Goal: Information Seeking & Learning: Get advice/opinions

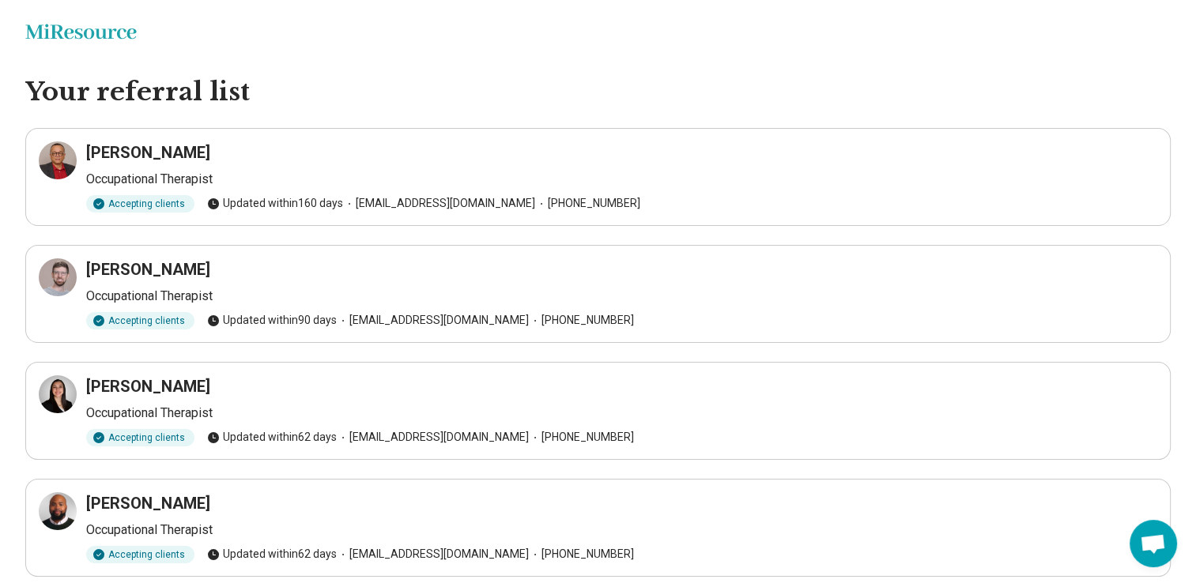
click at [63, 32] on icon "Miresource logo" at bounding box center [80, 32] width 111 height 16
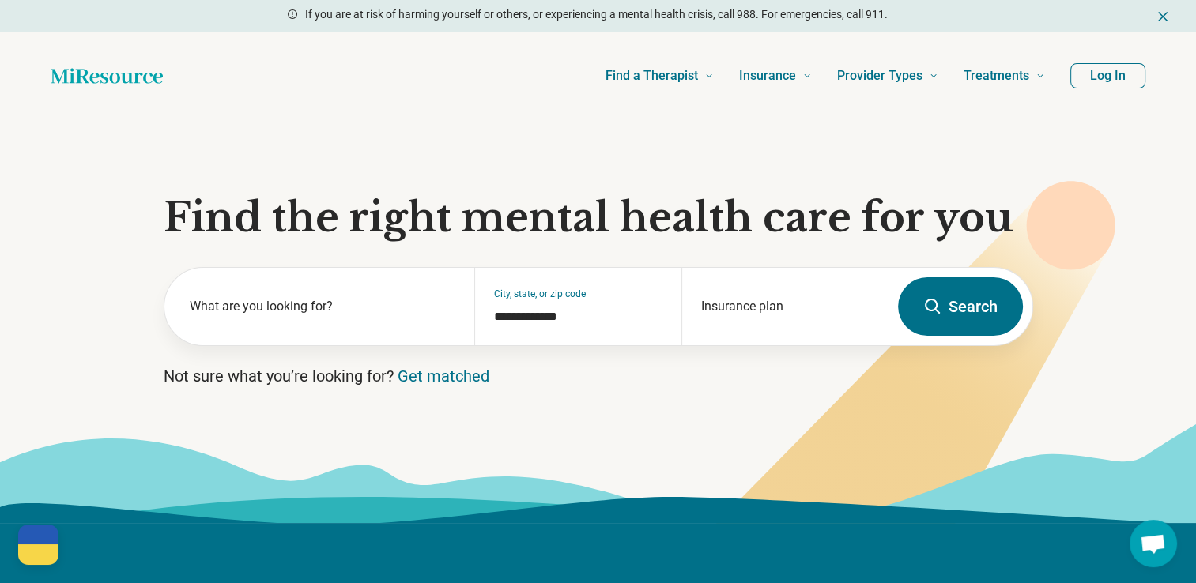
click at [949, 318] on button "Search" at bounding box center [960, 306] width 125 height 58
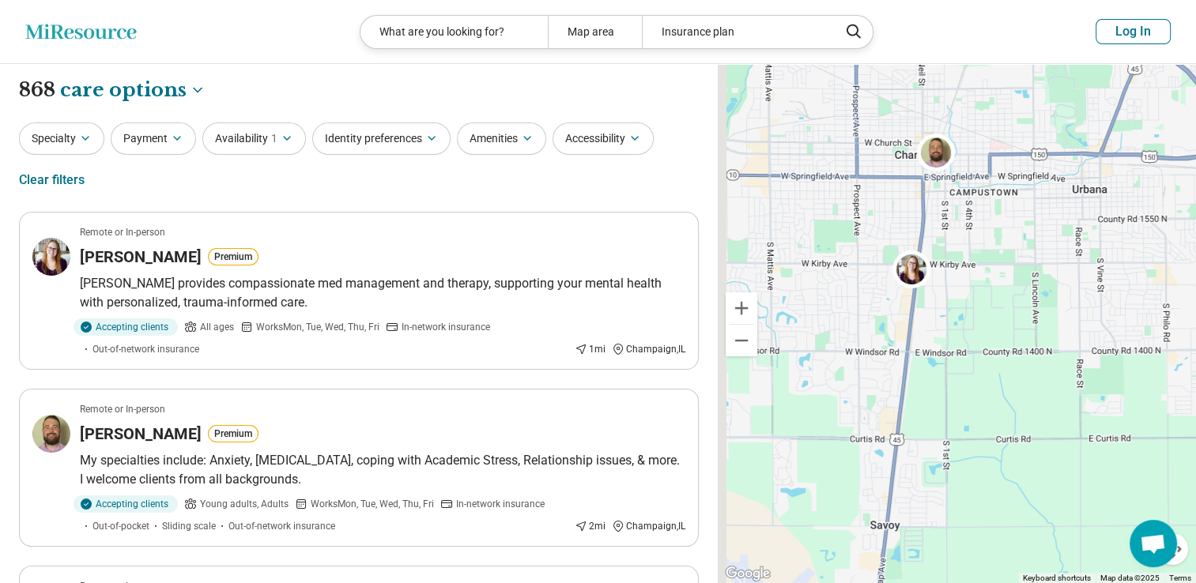
drag, startPoint x: 911, startPoint y: 356, endPoint x: 986, endPoint y: 349, distance: 75.4
click at [986, 349] on div "2 2" at bounding box center [957, 324] width 478 height 520
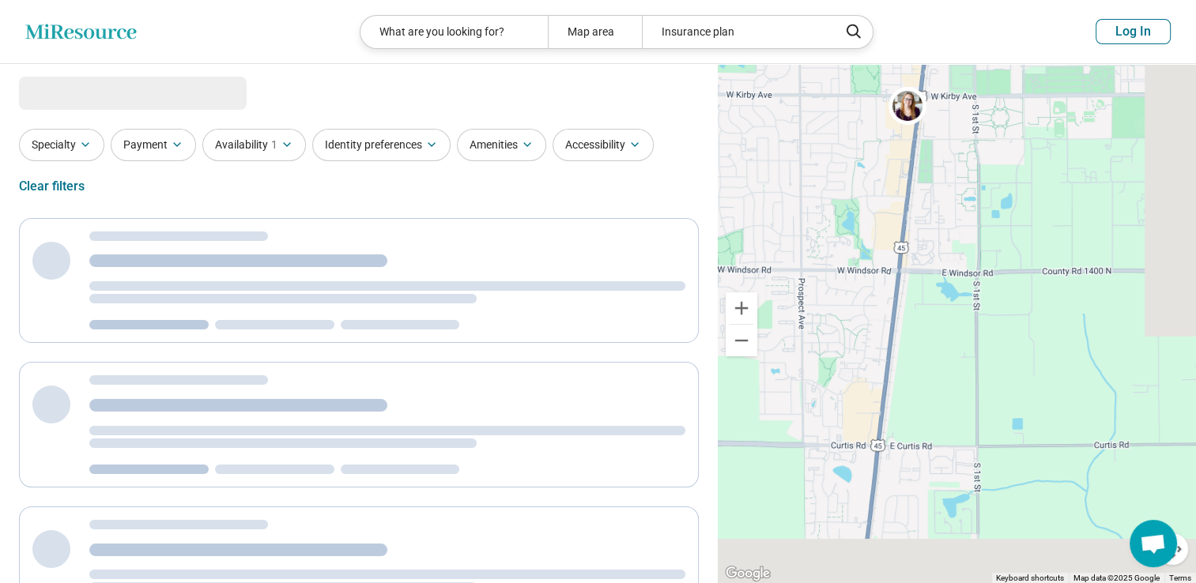
drag, startPoint x: 948, startPoint y: 418, endPoint x: 872, endPoint y: 213, distance: 219.1
click at [872, 213] on div "2 2" at bounding box center [957, 324] width 478 height 520
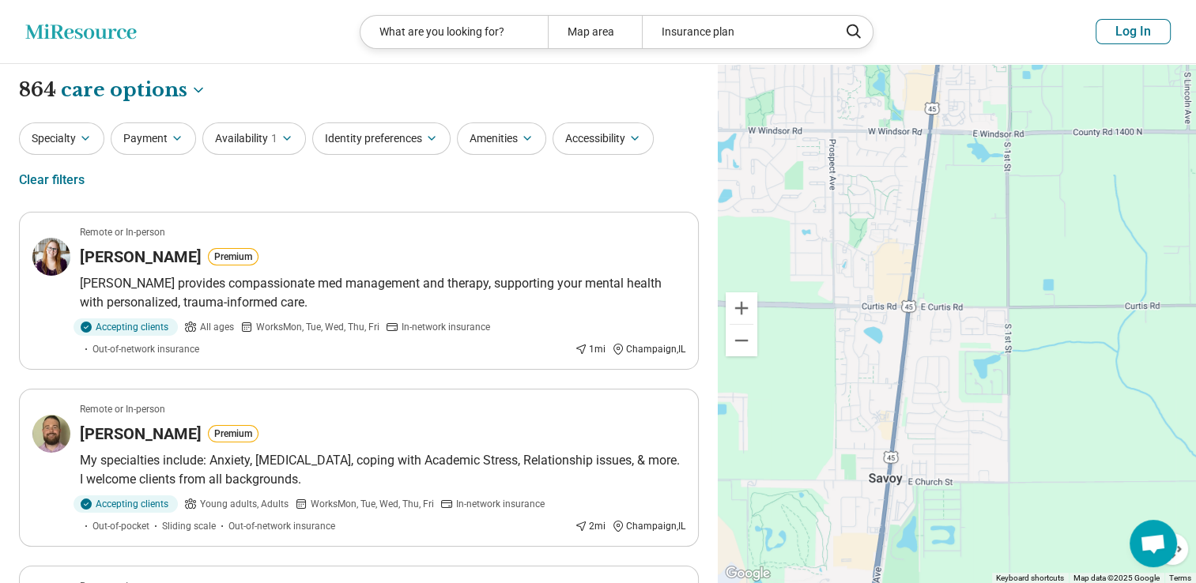
drag, startPoint x: 887, startPoint y: 376, endPoint x: 931, endPoint y: 283, distance: 103.2
click at [931, 283] on div "2 2" at bounding box center [957, 324] width 478 height 520
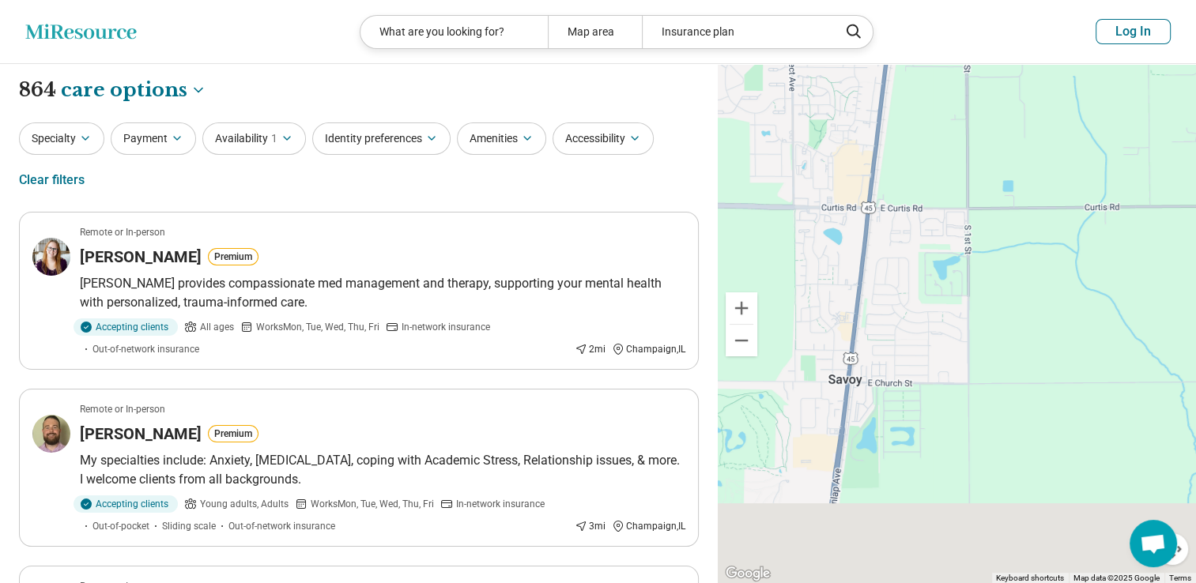
drag, startPoint x: 970, startPoint y: 341, endPoint x: 902, endPoint y: 182, distance: 172.8
click at [902, 182] on div "2 2" at bounding box center [957, 324] width 478 height 520
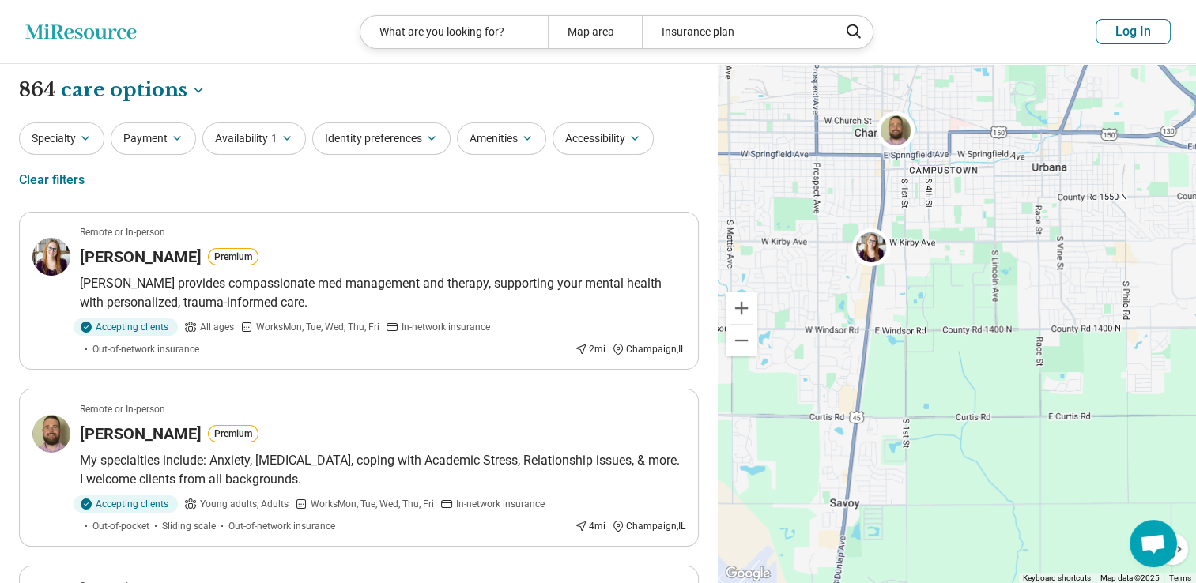
drag, startPoint x: 923, startPoint y: 205, endPoint x: 918, endPoint y: 381, distance: 176.4
click at [918, 381] on div "2 2" at bounding box center [957, 324] width 478 height 520
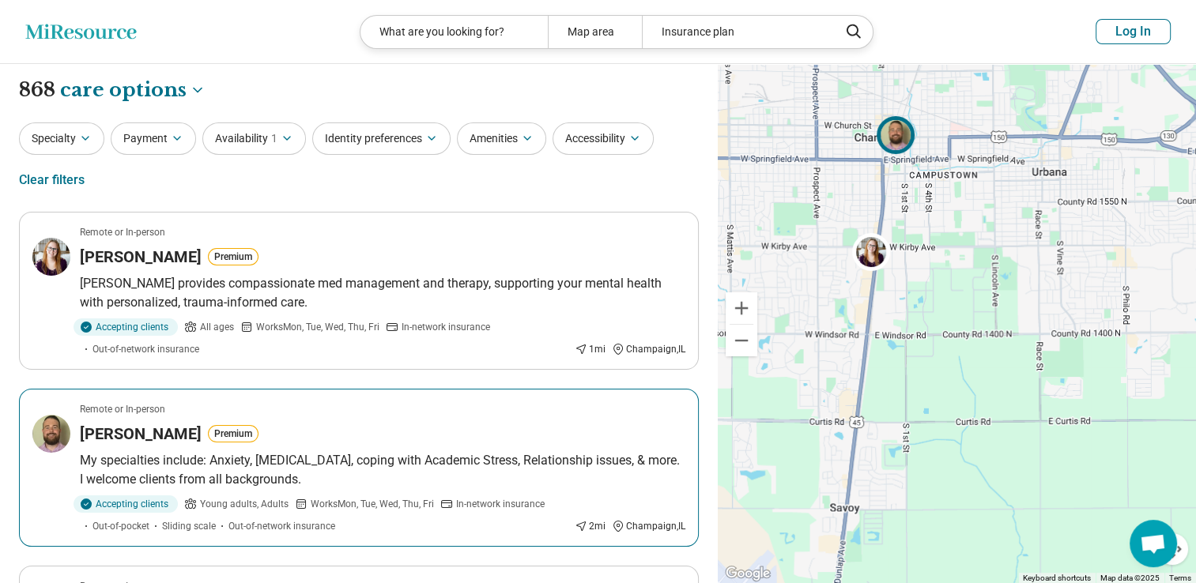
click at [898, 143] on img at bounding box center [896, 135] width 38 height 38
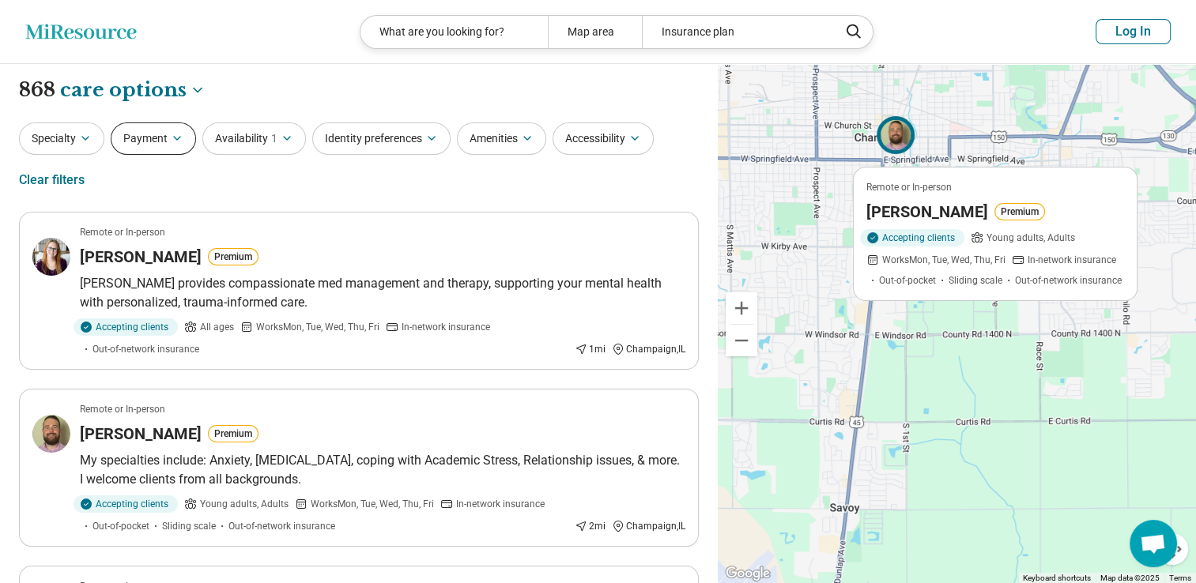
click at [152, 145] on button "Payment" at bounding box center [153, 139] width 85 height 32
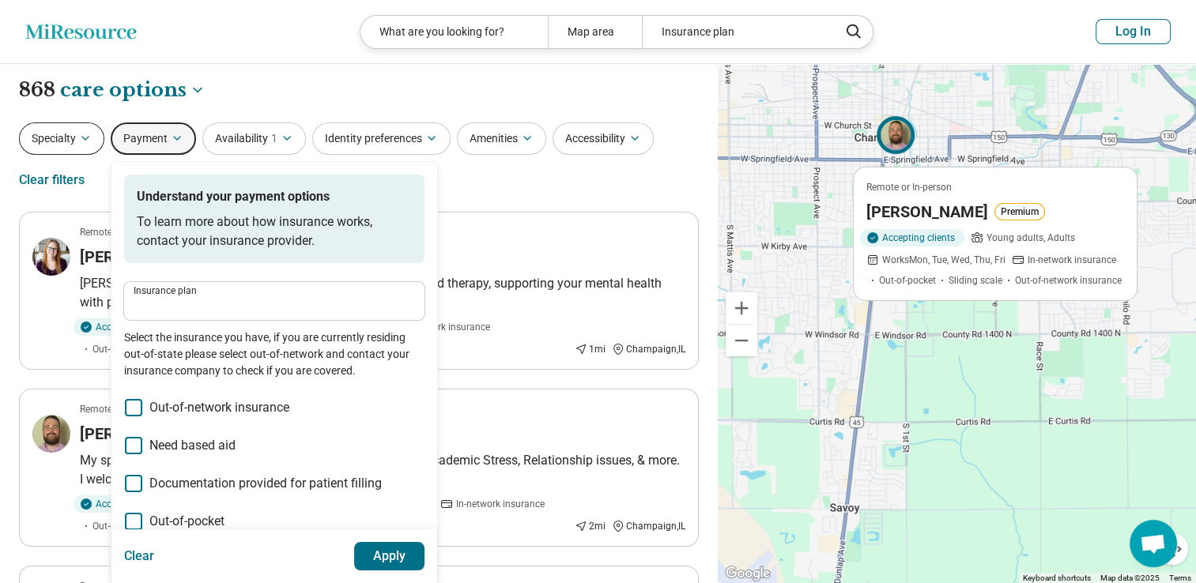
click at [84, 138] on icon "button" at bounding box center [85, 138] width 6 height 3
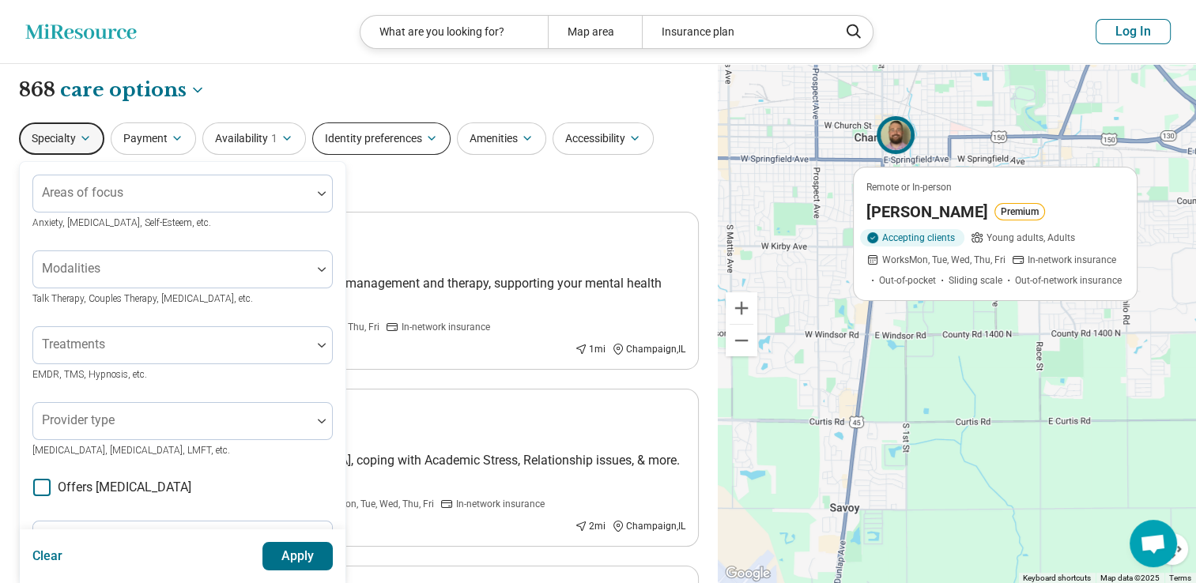
click at [394, 144] on button "Identity preferences" at bounding box center [381, 139] width 138 height 32
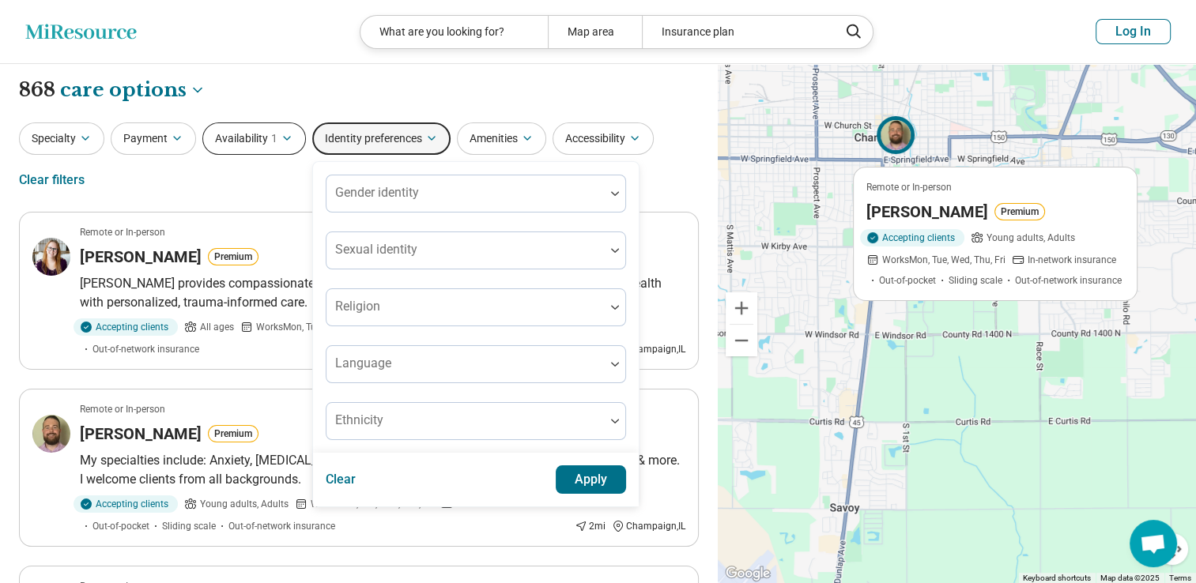
click at [262, 135] on button "Availability 1" at bounding box center [254, 139] width 104 height 32
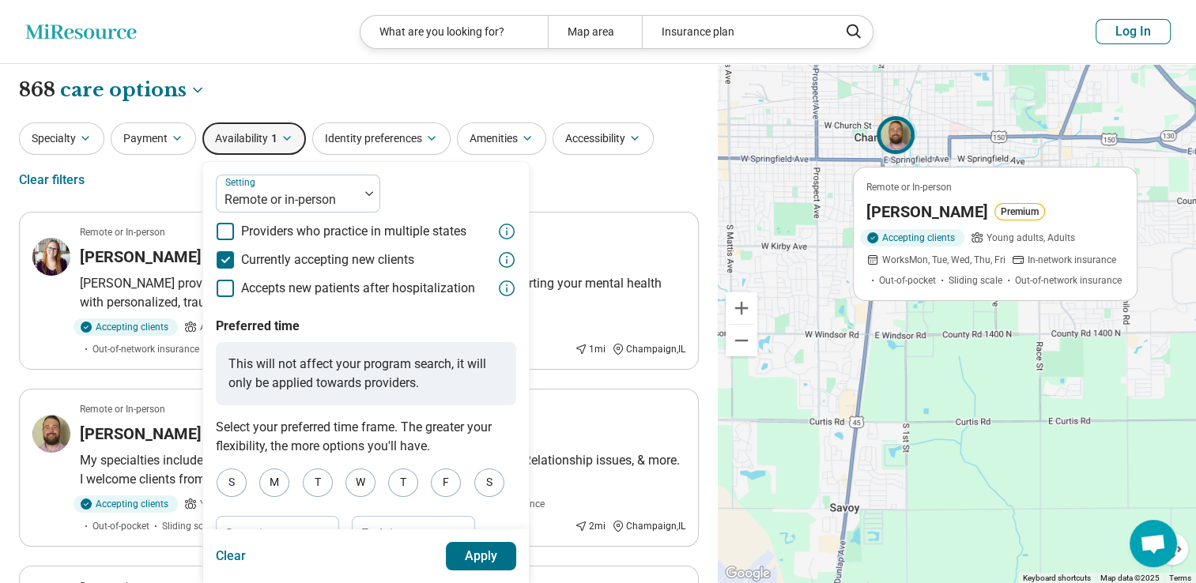
click at [230, 260] on icon at bounding box center [225, 259] width 17 height 17
click at [470, 560] on button "Apply" at bounding box center [481, 556] width 71 height 28
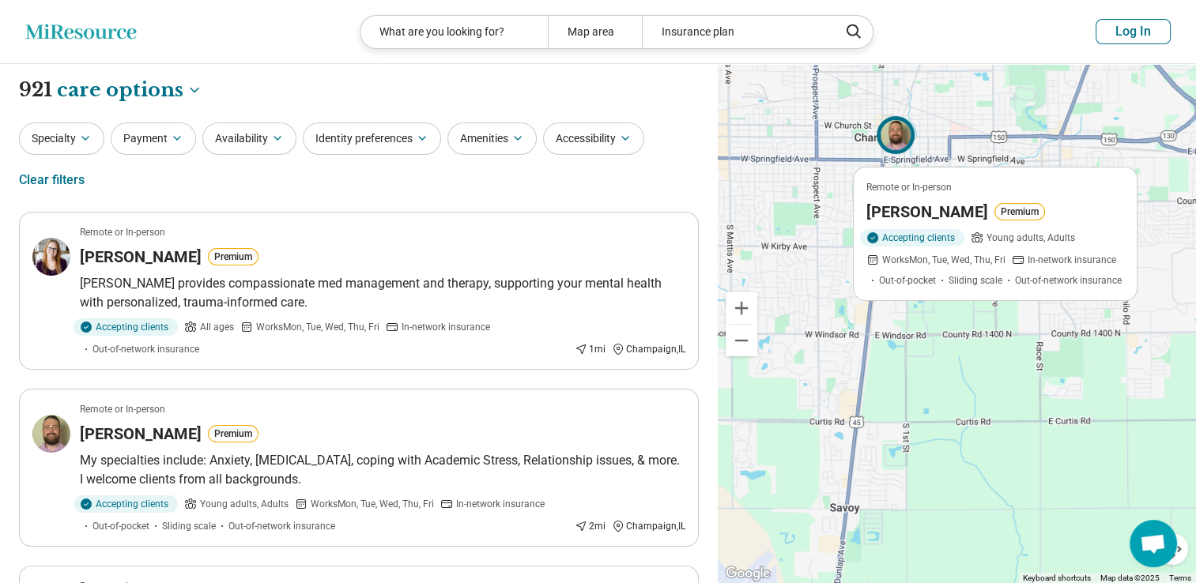
click at [920, 402] on div "Remote or In-person Daniel Crowley Premium Accepting clients Young adults, Adul…" at bounding box center [957, 324] width 478 height 520
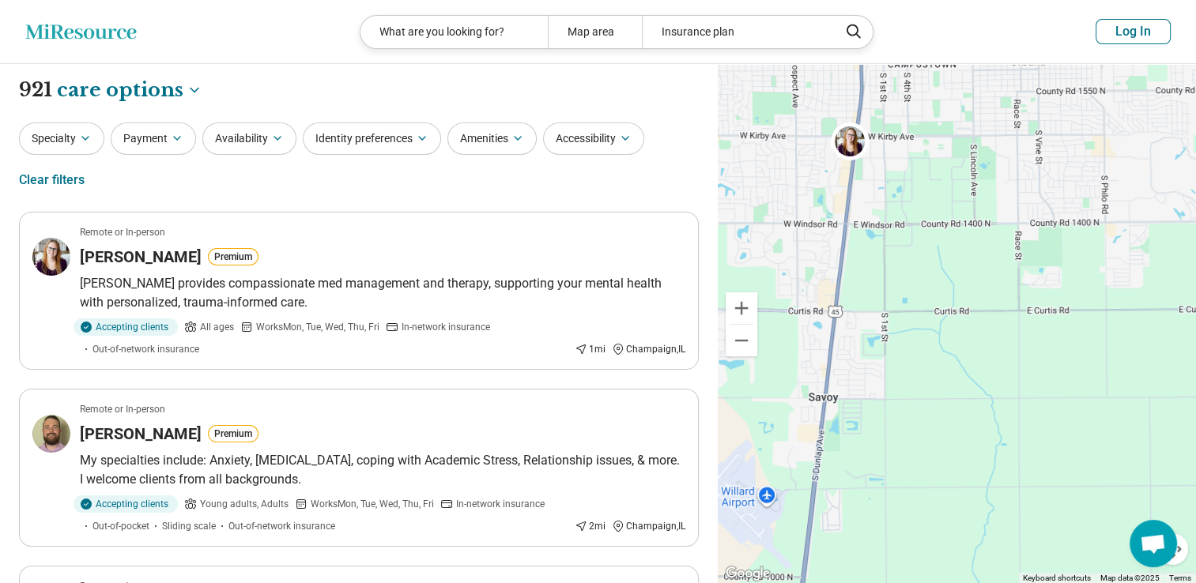
drag, startPoint x: 958, startPoint y: 348, endPoint x: 925, endPoint y: 155, distance: 195.7
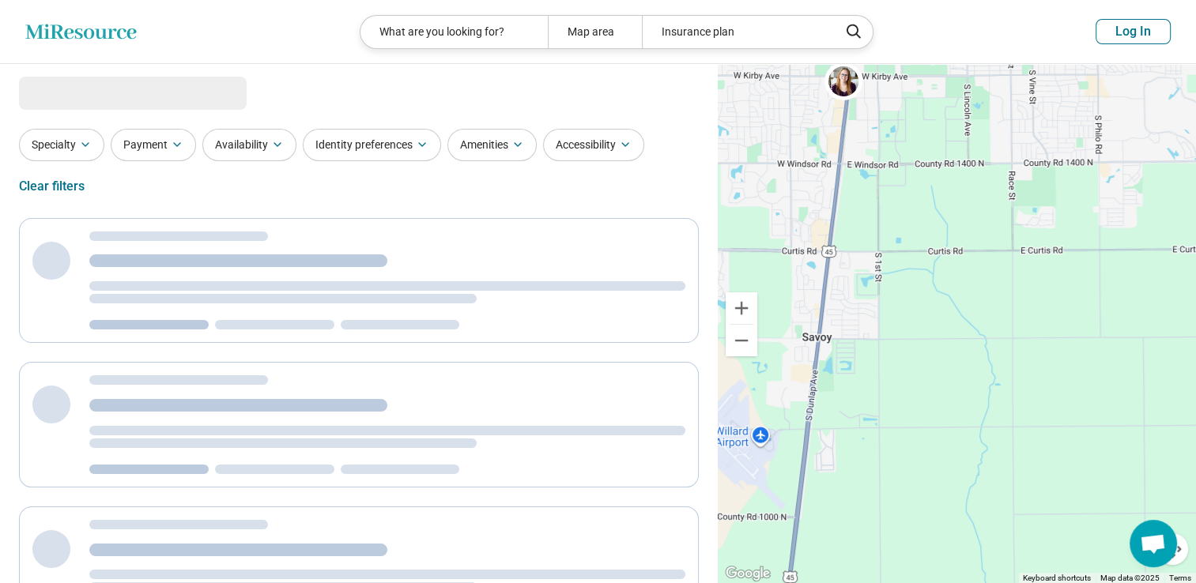
drag, startPoint x: 872, startPoint y: 261, endPoint x: 956, endPoint y: 249, distance: 84.6
click at [956, 249] on div "2 2" at bounding box center [957, 324] width 478 height 520
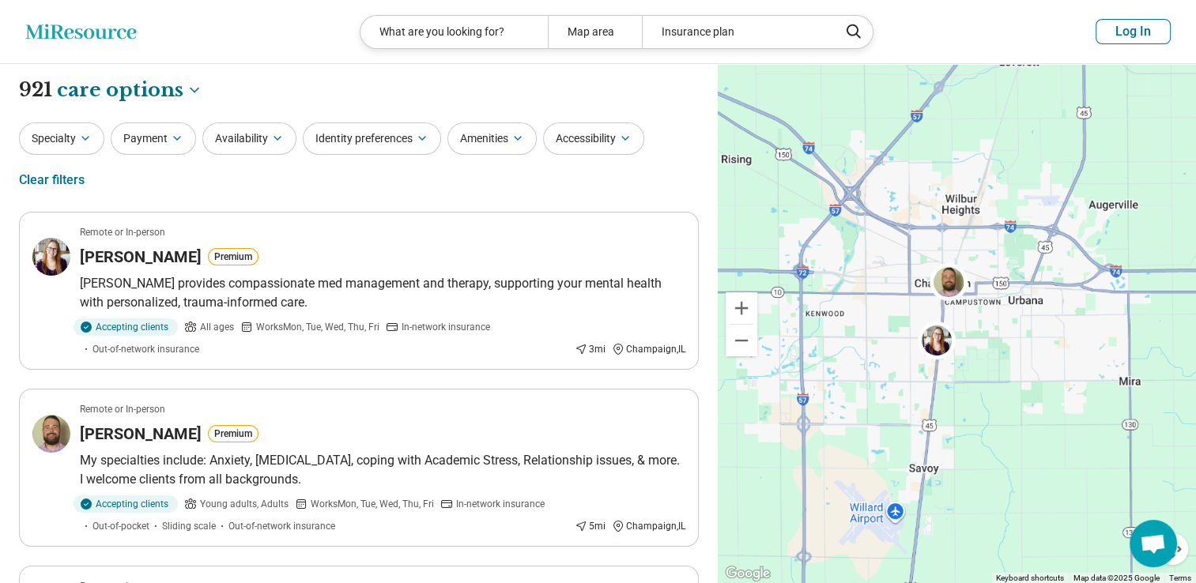
drag, startPoint x: 975, startPoint y: 255, endPoint x: 960, endPoint y: 456, distance: 201.4
click at [960, 456] on div "2 2" at bounding box center [957, 324] width 478 height 520
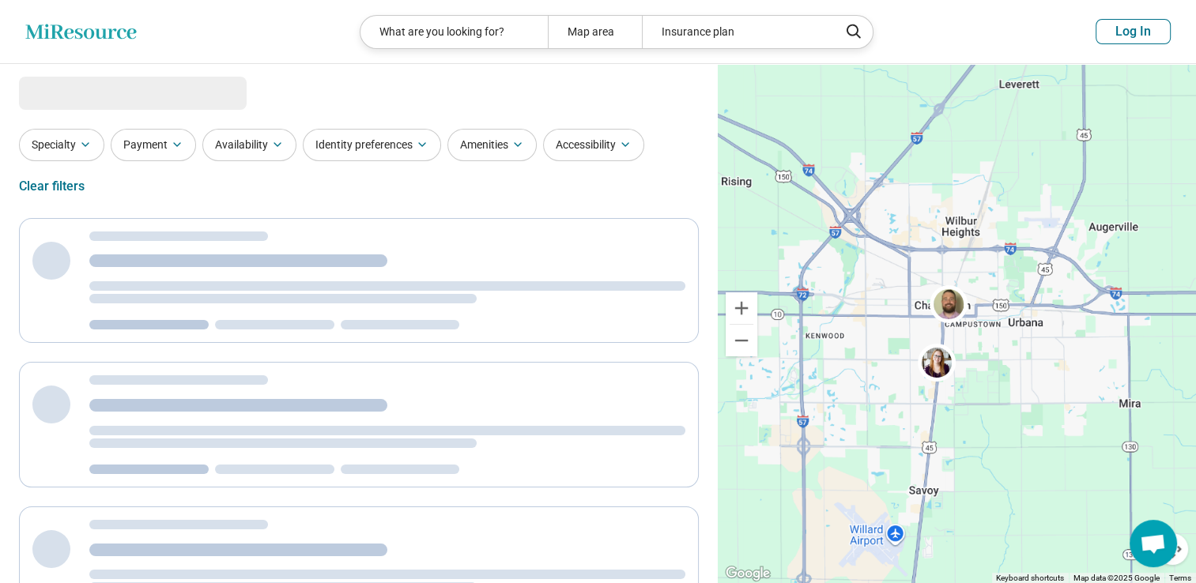
select select "***"
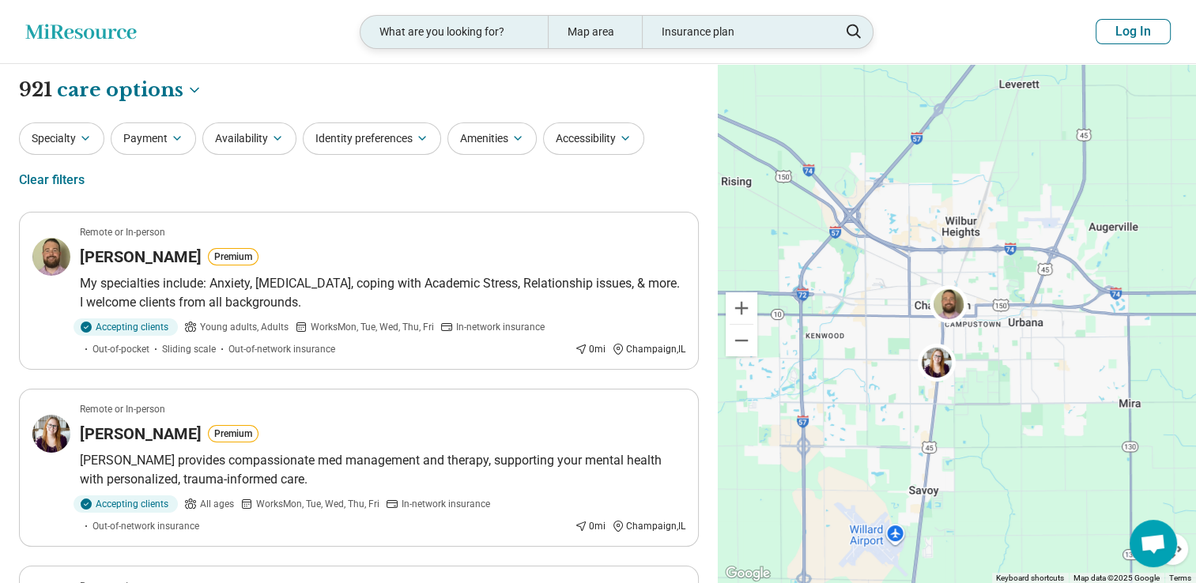
click at [687, 40] on div "Insurance plan" at bounding box center [735, 32] width 187 height 32
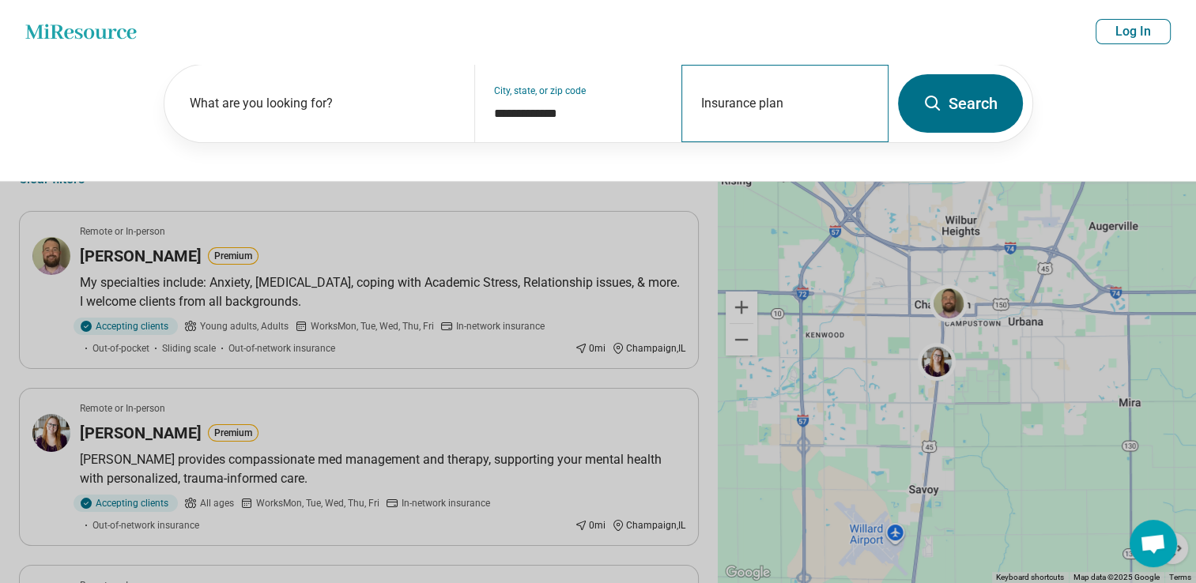
click at [724, 100] on div "Insurance plan" at bounding box center [784, 103] width 207 height 77
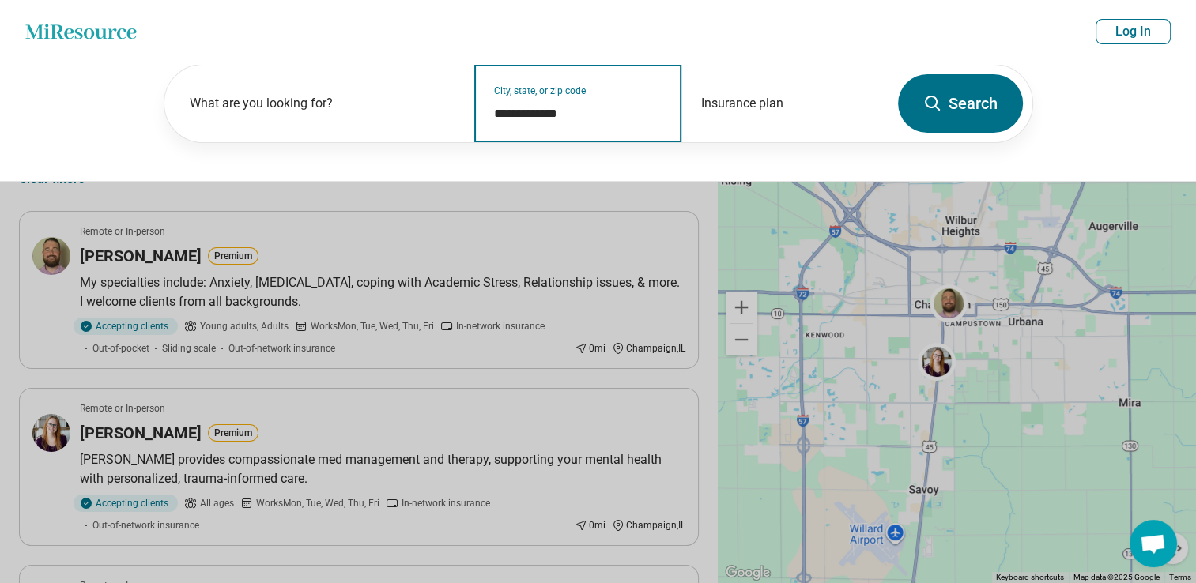
click at [611, 119] on input "**********" at bounding box center [578, 113] width 168 height 19
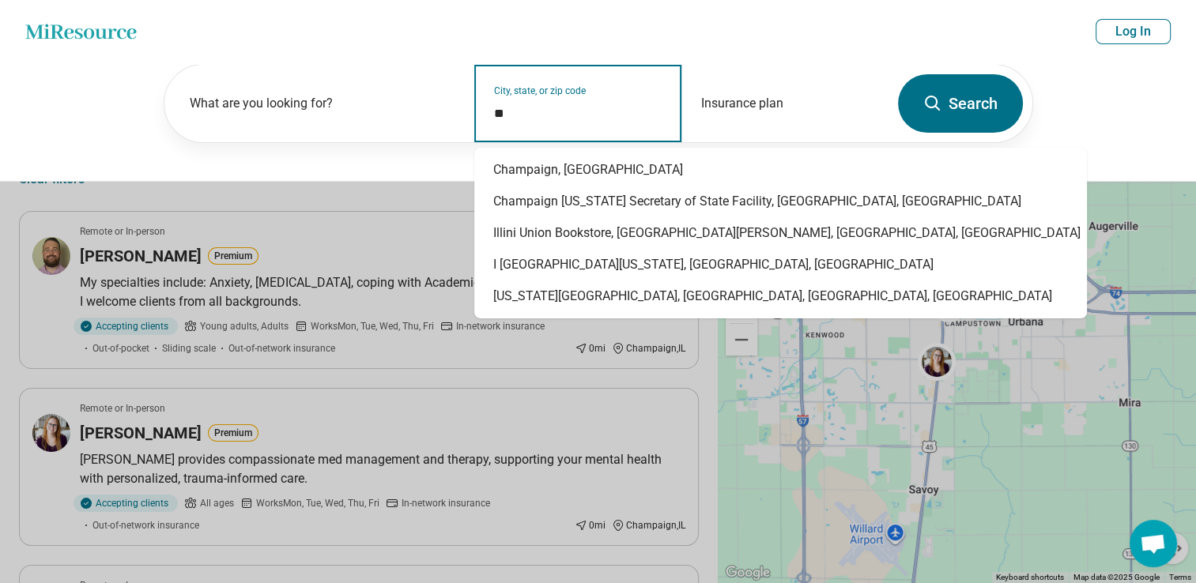
type input "*"
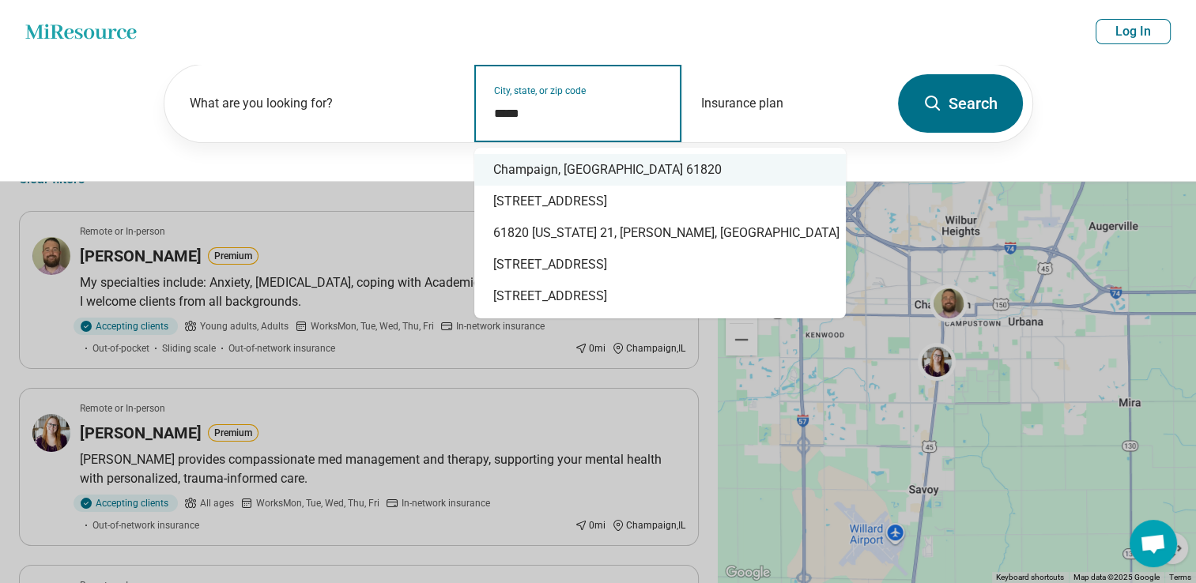
click at [645, 167] on div "Champaign, IL 61820" at bounding box center [660, 170] width 372 height 32
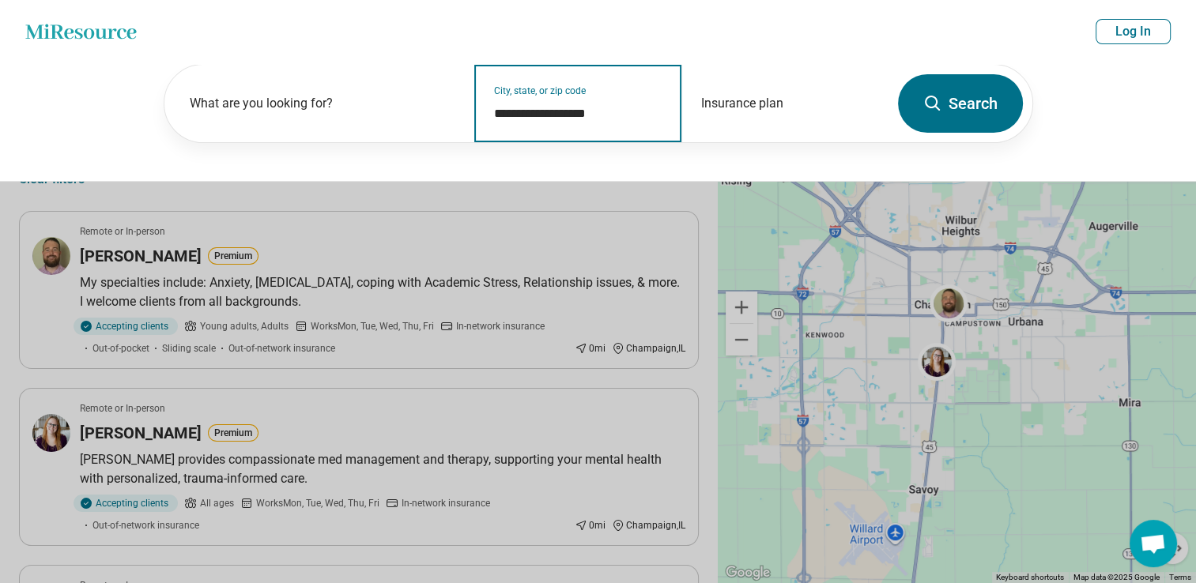
type input "**********"
click at [960, 92] on button "Search" at bounding box center [960, 103] width 125 height 58
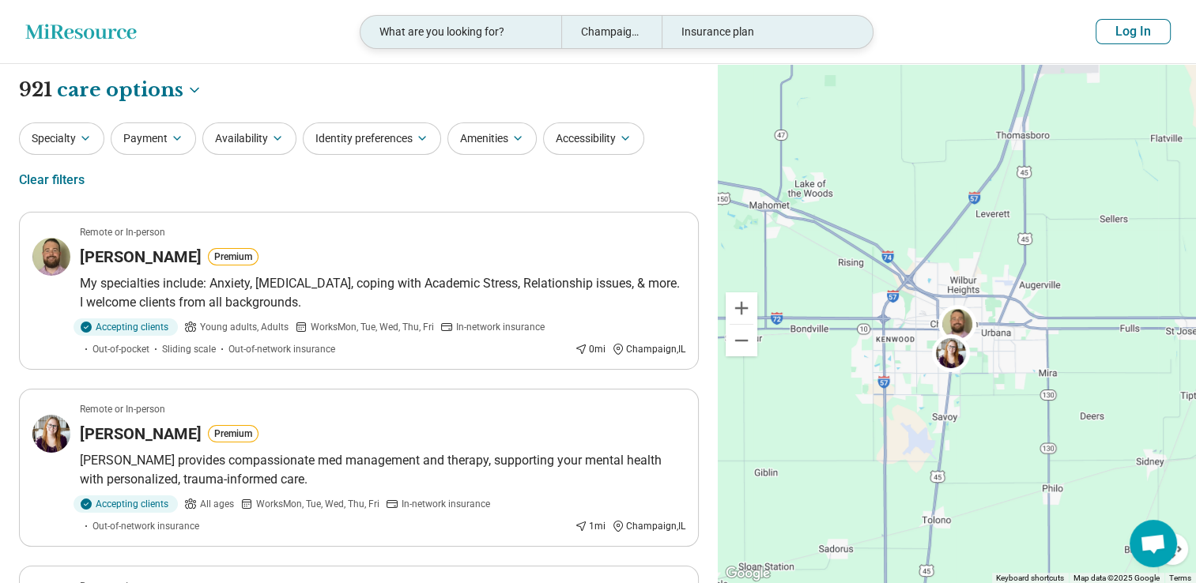
click at [623, 34] on div "Champaign, IL 61820" at bounding box center [611, 32] width 100 height 32
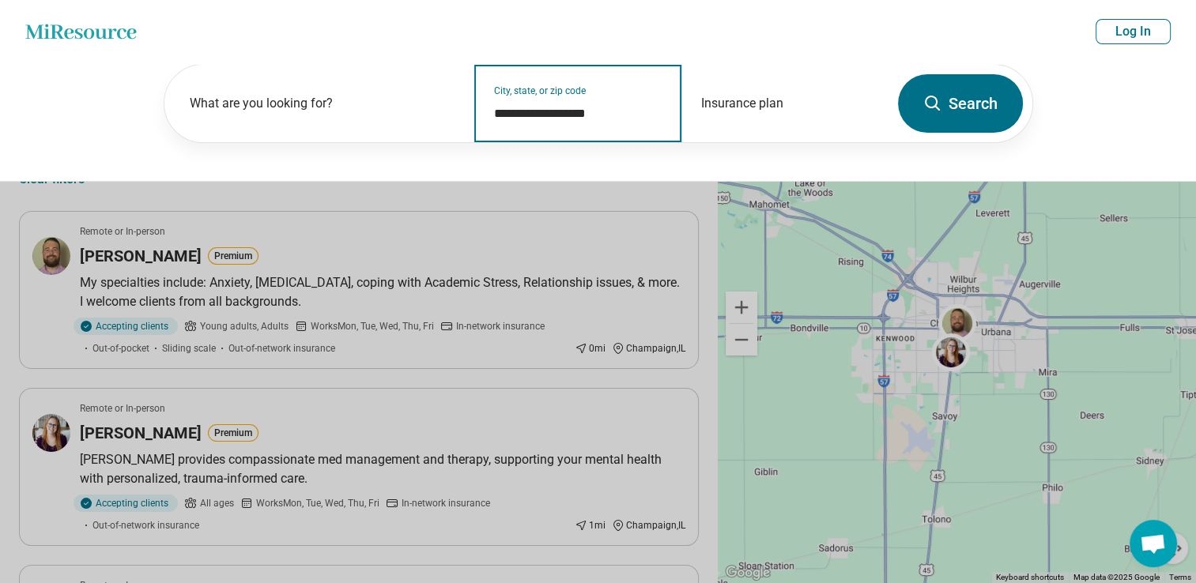
click at [618, 115] on input "**********" at bounding box center [578, 113] width 168 height 19
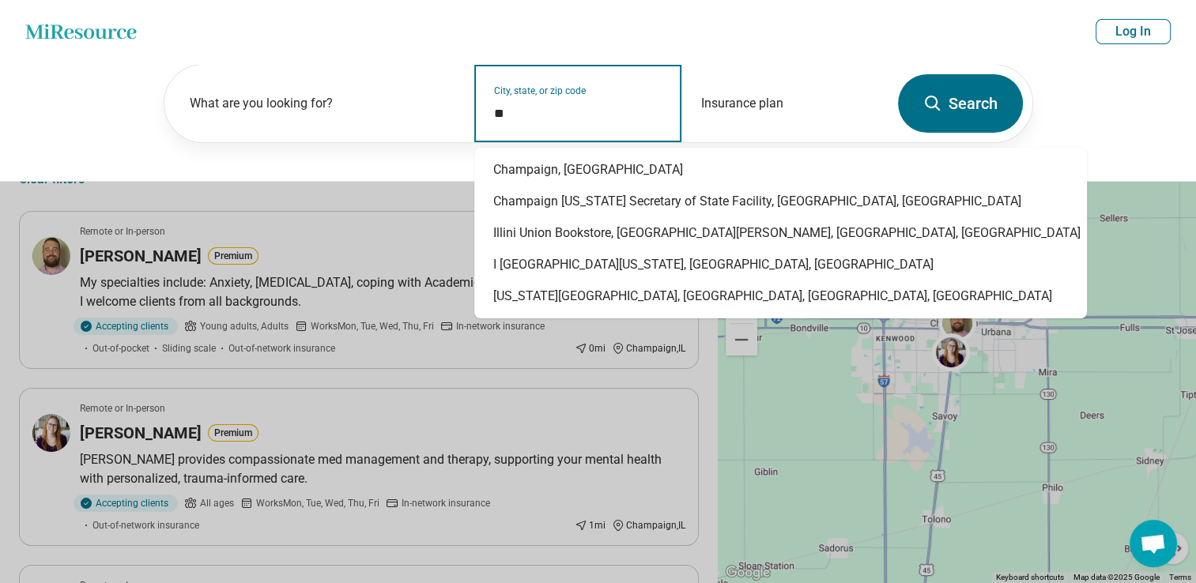
type input "*"
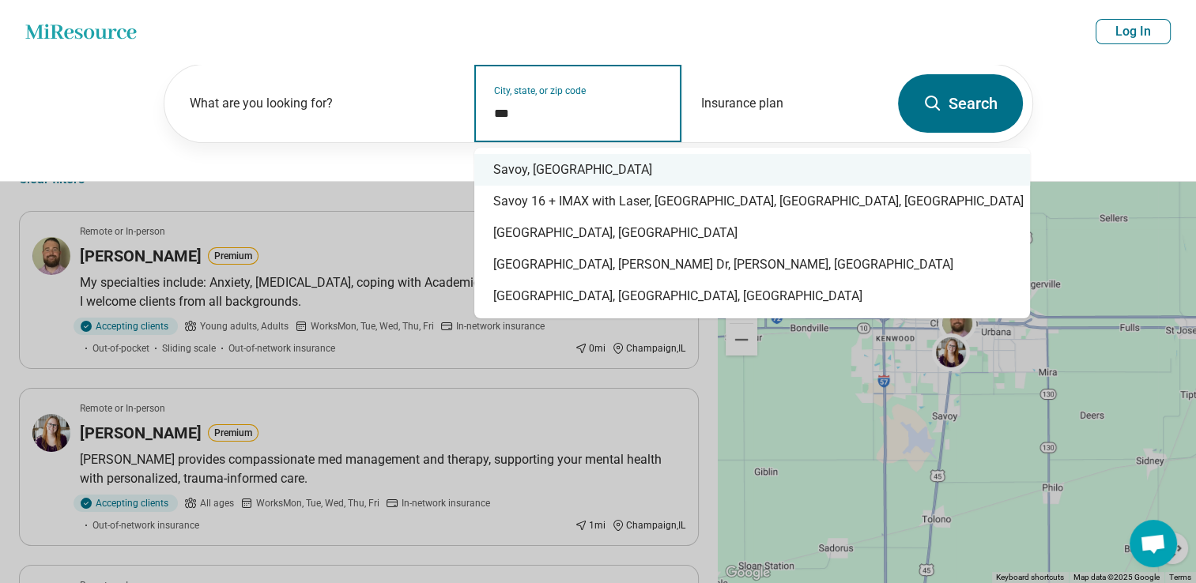
click at [562, 164] on div "Savoy, IL" at bounding box center [752, 170] width 556 height 32
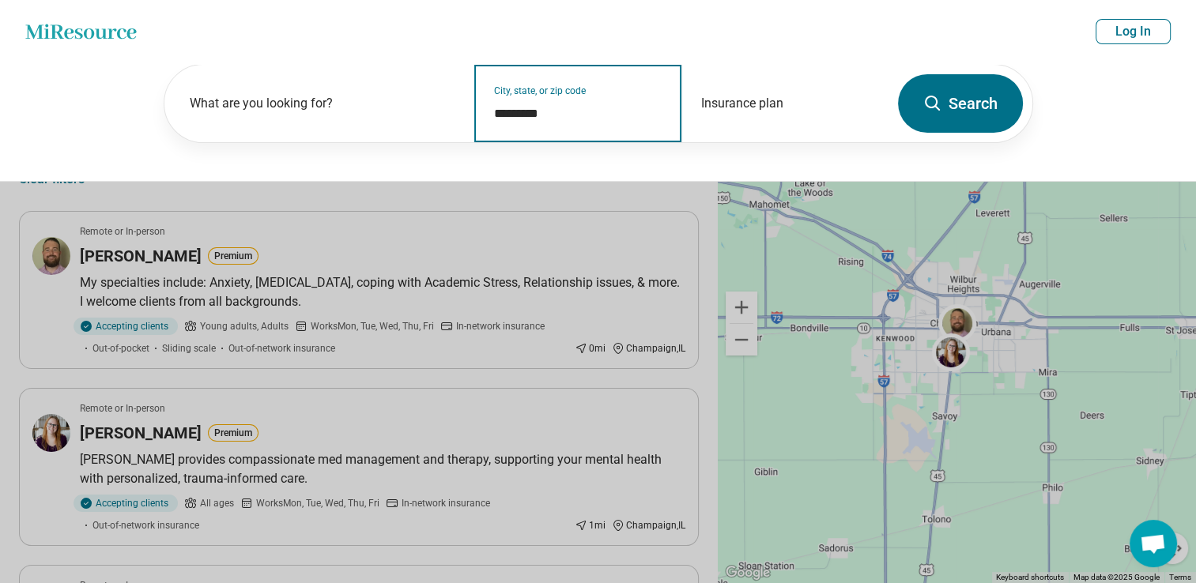
type input "*********"
click at [934, 109] on icon at bounding box center [932, 103] width 19 height 19
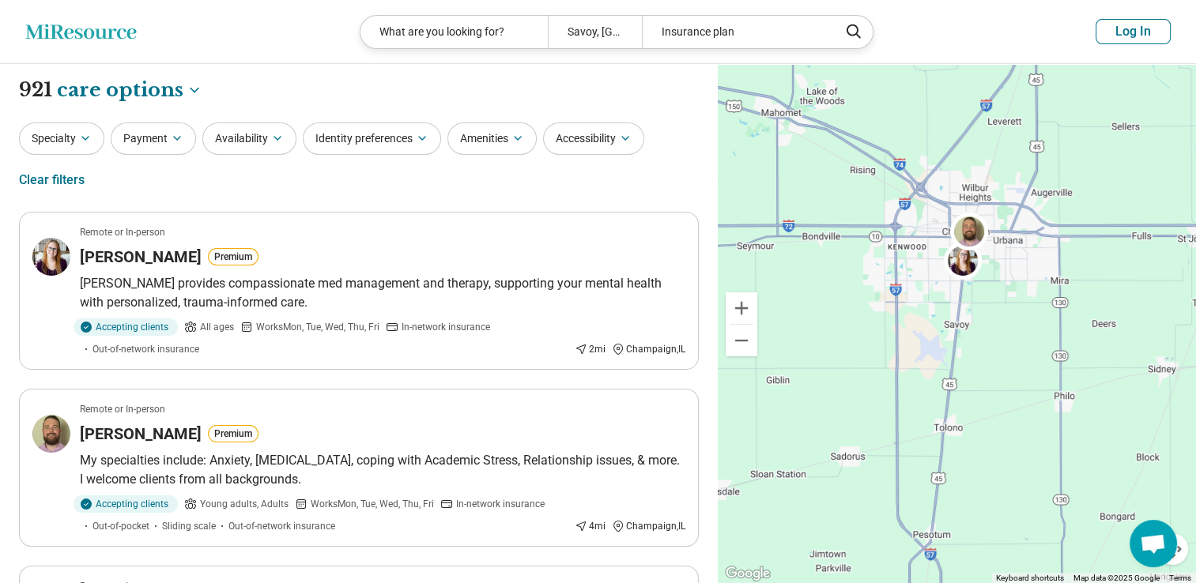
click at [477, 197] on div "Specialty Payment Availability Identity preferences Amenities Accessibility Cle…" at bounding box center [359, 161] width 680 height 77
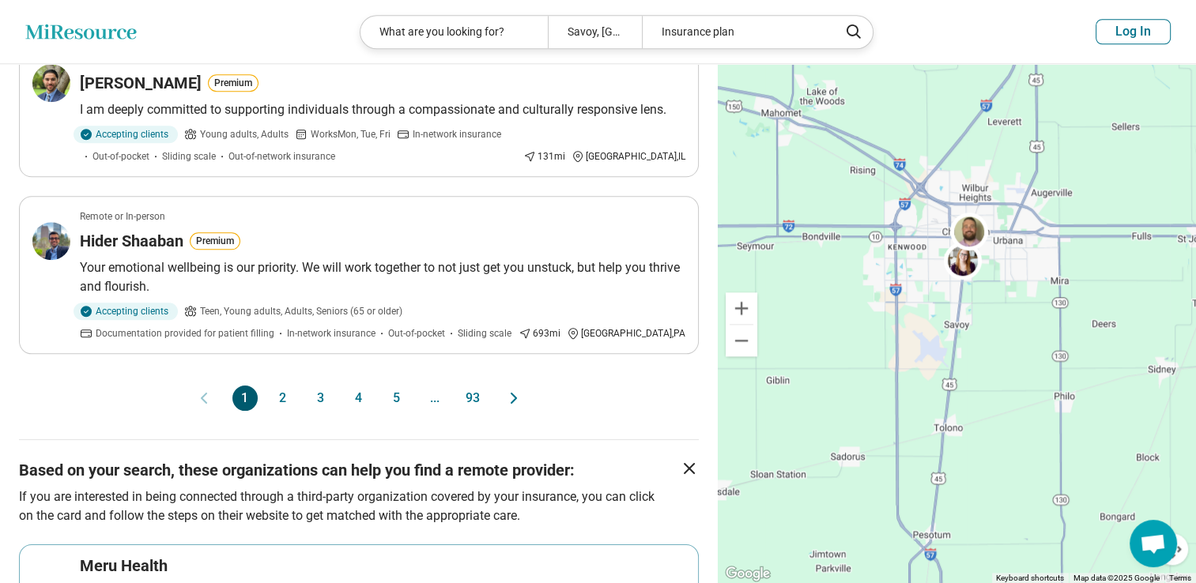
scroll to position [1613, 0]
click at [295, 384] on button "2" at bounding box center [282, 396] width 25 height 25
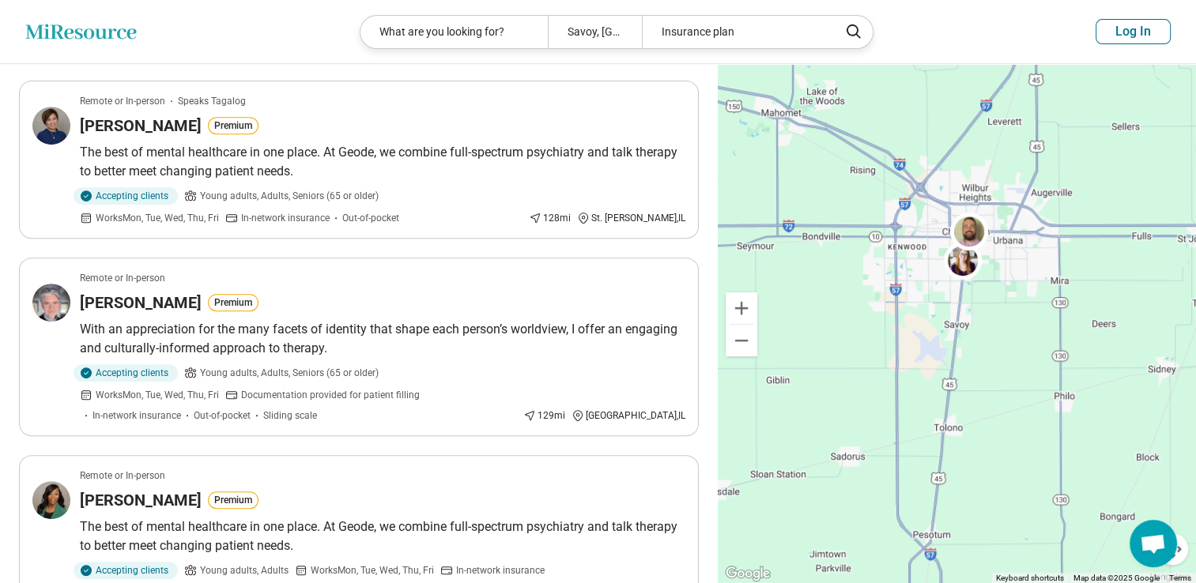
scroll to position [0, 0]
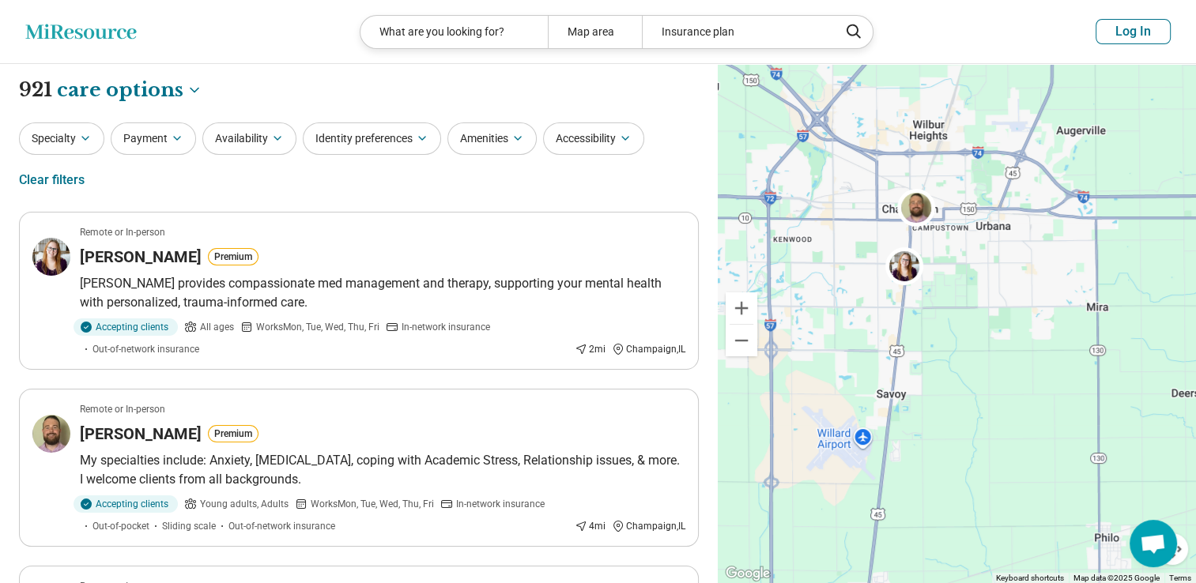
drag, startPoint x: 971, startPoint y: 291, endPoint x: 818, endPoint y: 326, distance: 156.6
click at [818, 326] on div "2 2" at bounding box center [957, 324] width 478 height 520
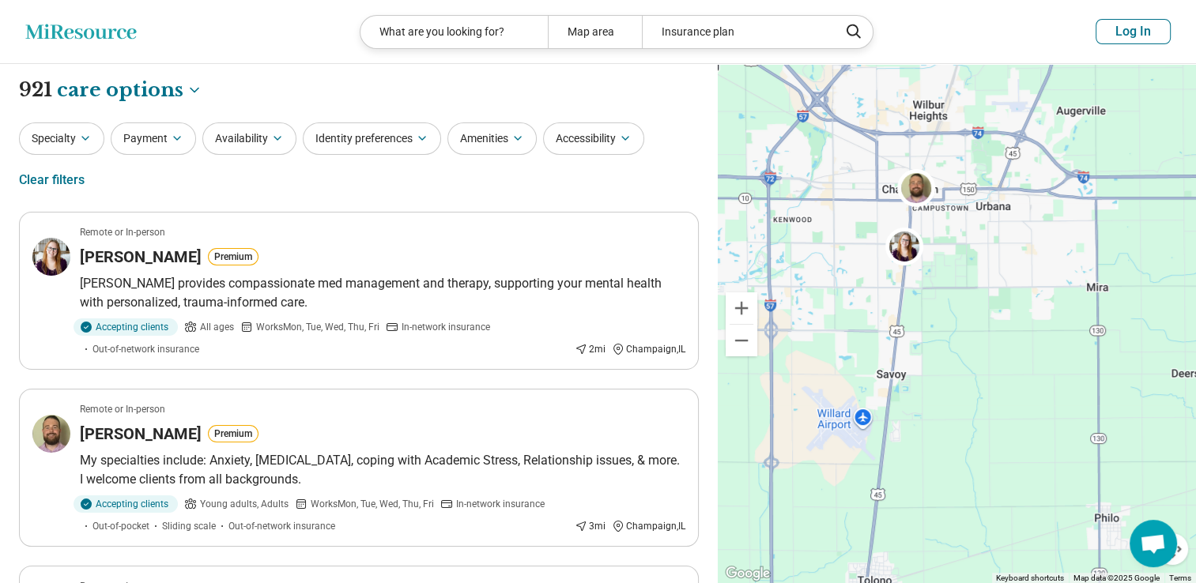
click at [358, 190] on div "Specialty Payment Availability Identity preferences Amenities Accessibility Cle…" at bounding box center [359, 161] width 680 height 77
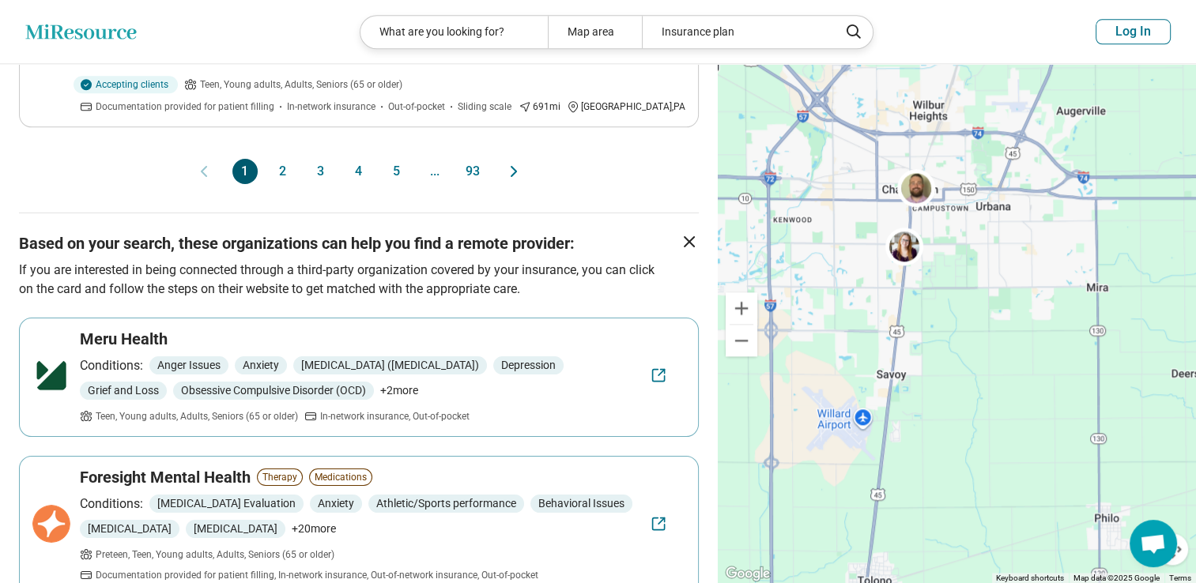
scroll to position [1897, 0]
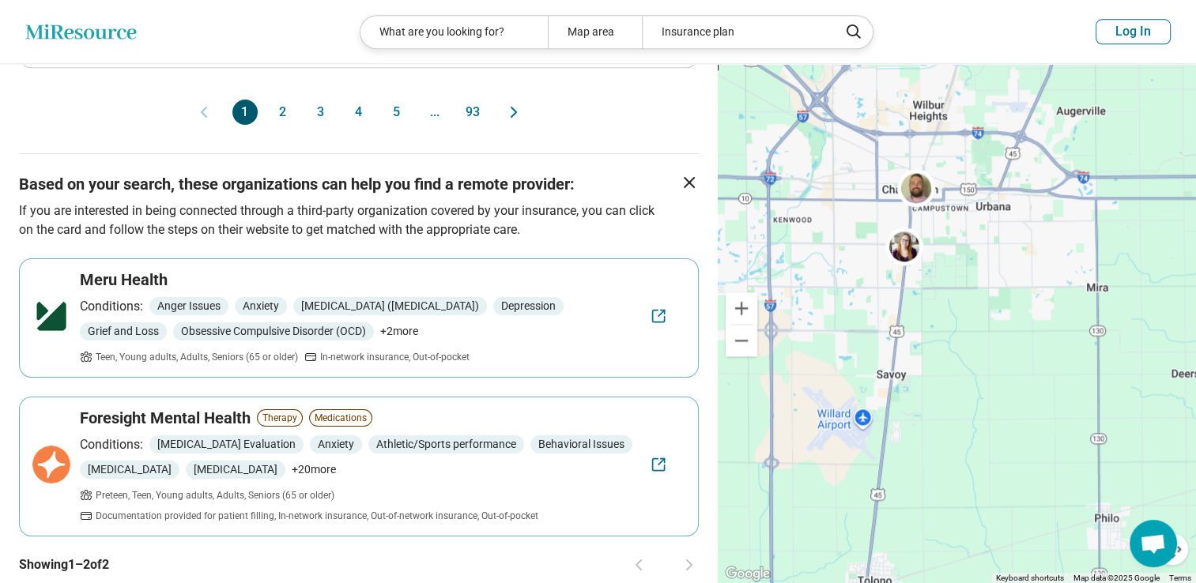
click at [281, 100] on button "2" at bounding box center [282, 112] width 25 height 25
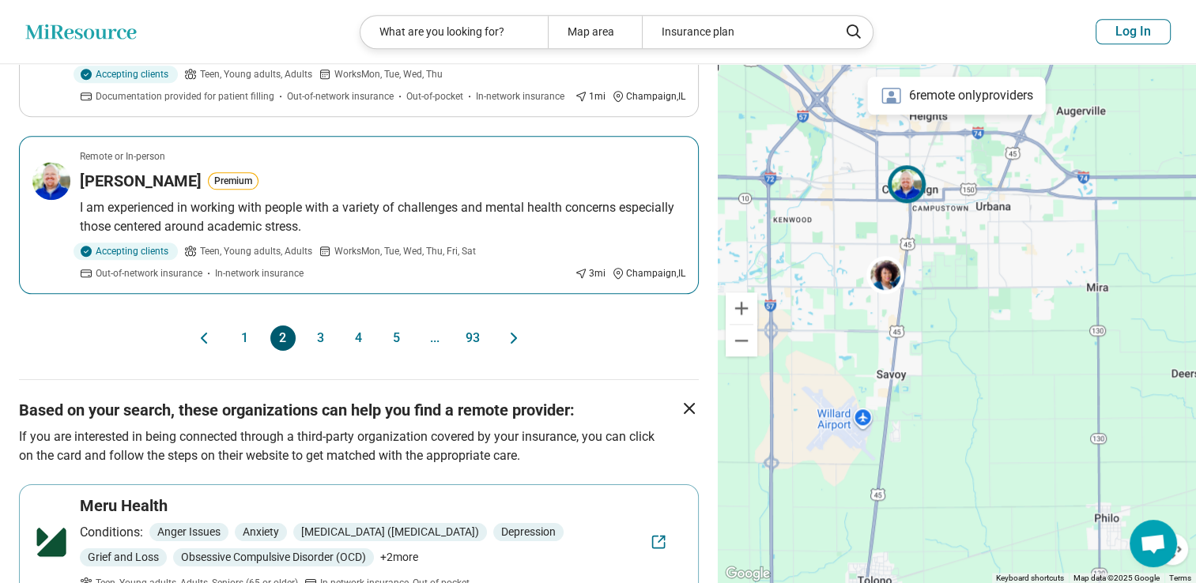
scroll to position [1676, 0]
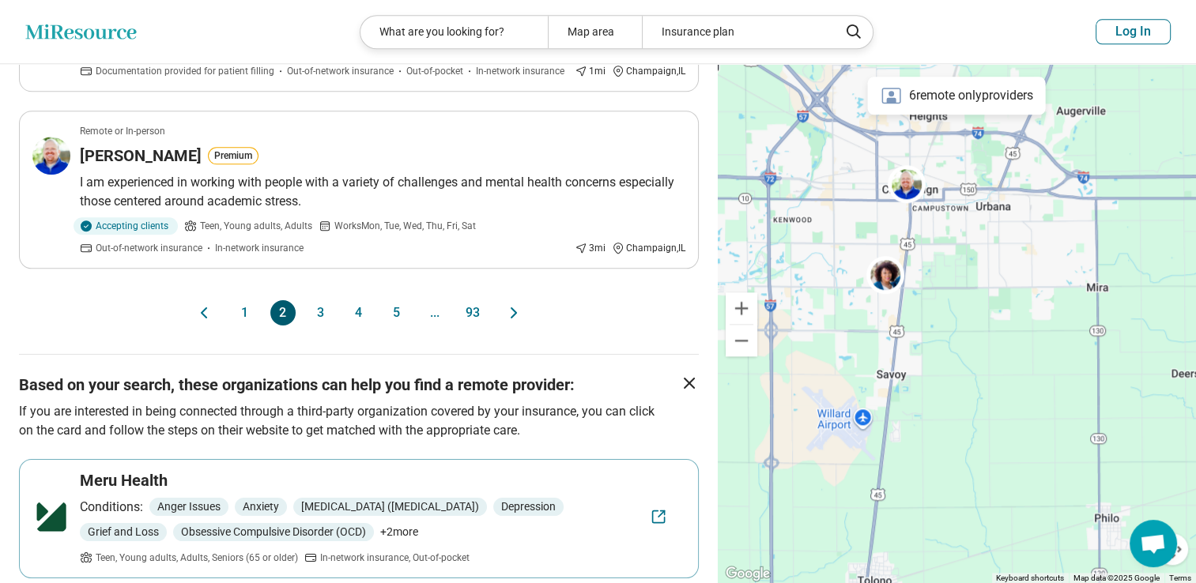
click at [322, 308] on button "3" at bounding box center [320, 312] width 25 height 25
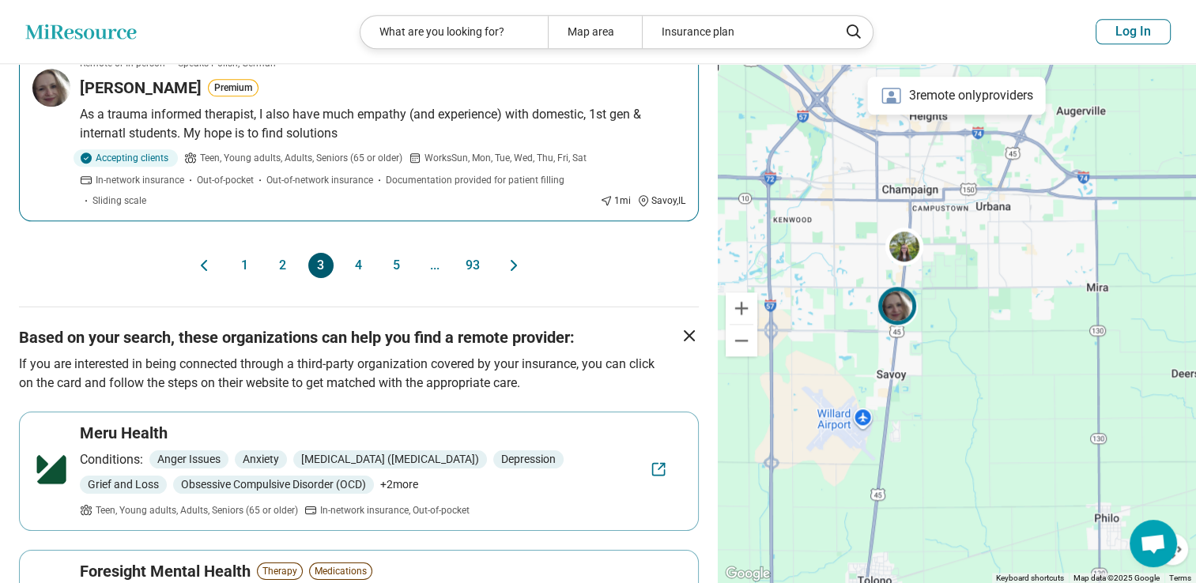
scroll to position [1739, 0]
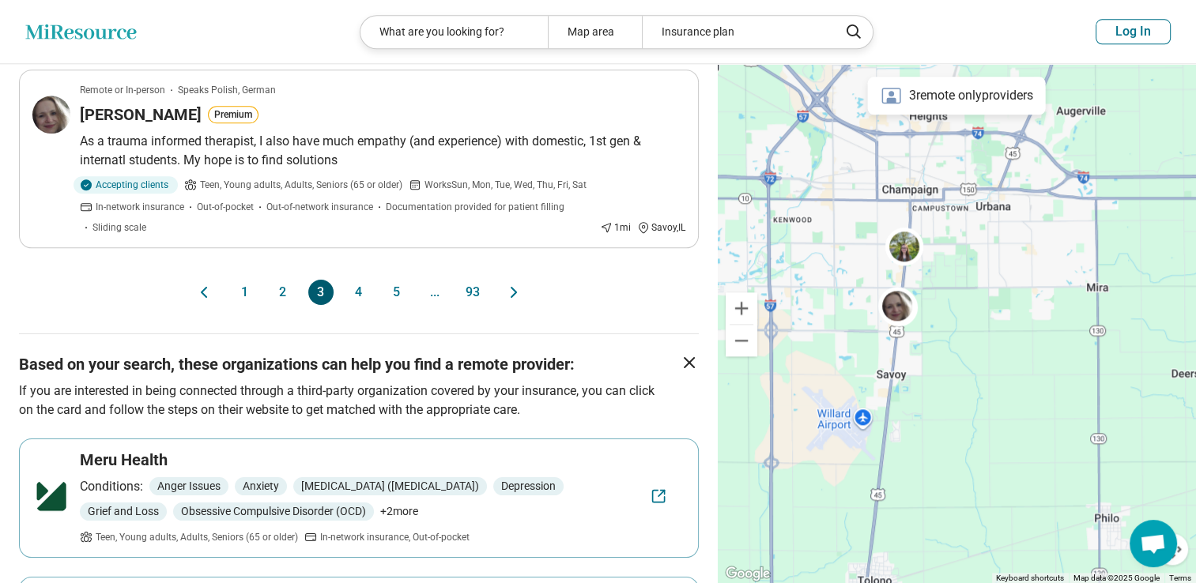
click at [360, 292] on button "4" at bounding box center [358, 292] width 25 height 25
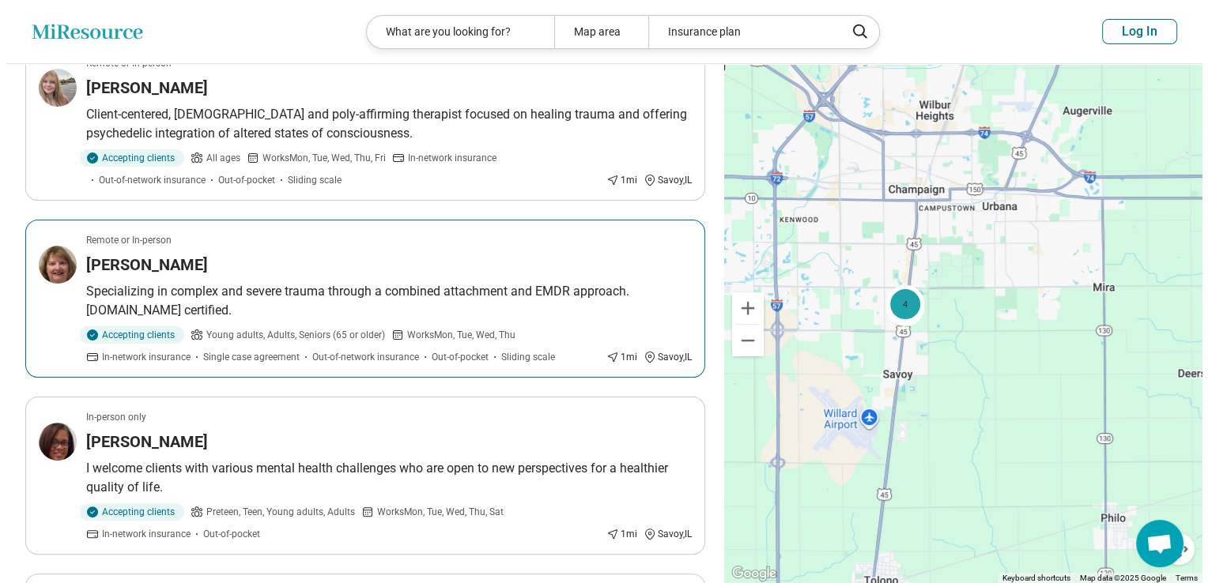
scroll to position [379, 0]
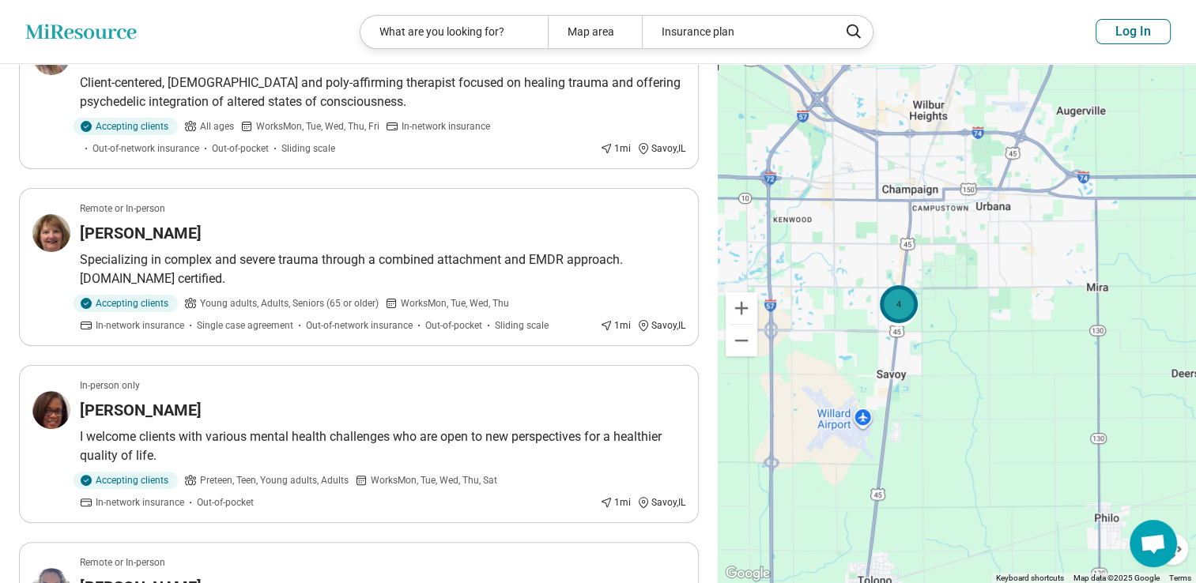
click at [893, 303] on div "4" at bounding box center [900, 304] width 38 height 38
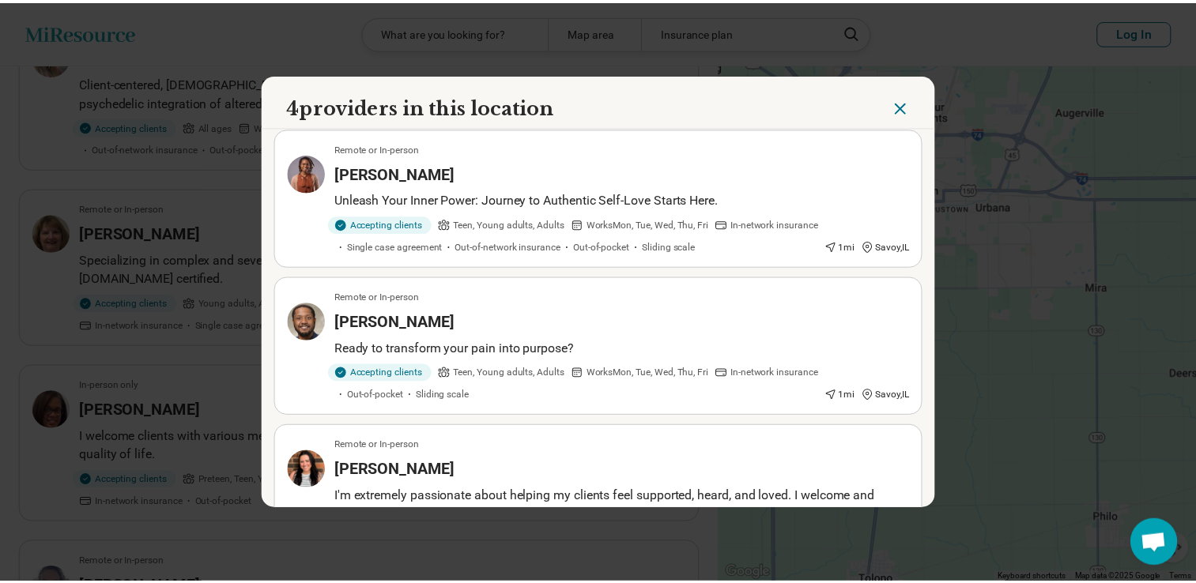
scroll to position [0, 0]
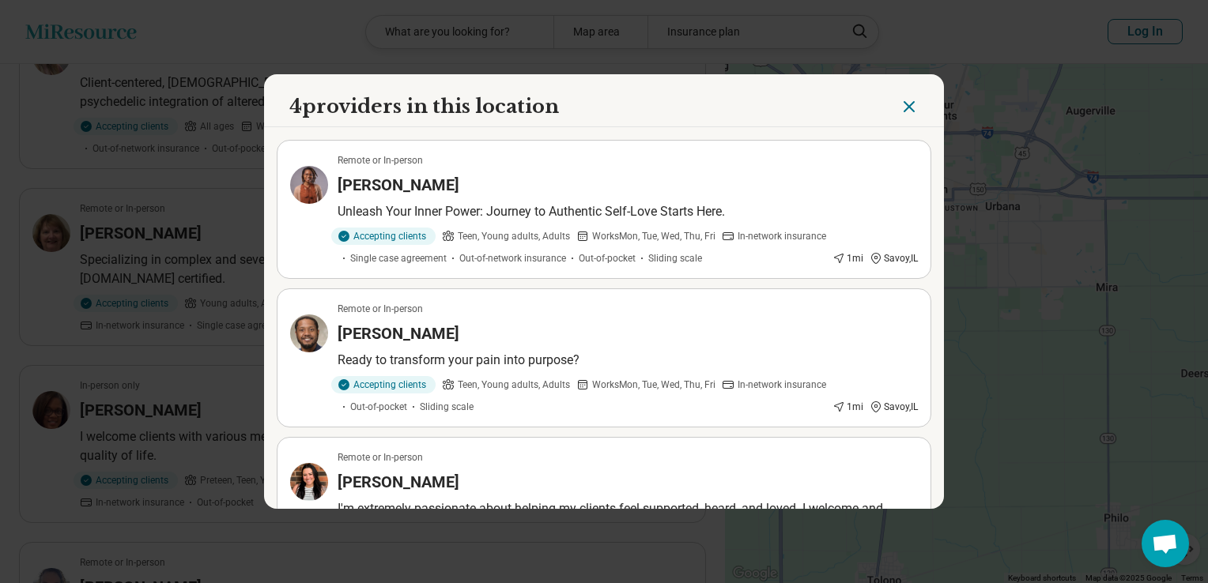
click at [900, 106] on icon "Close" at bounding box center [909, 106] width 19 height 19
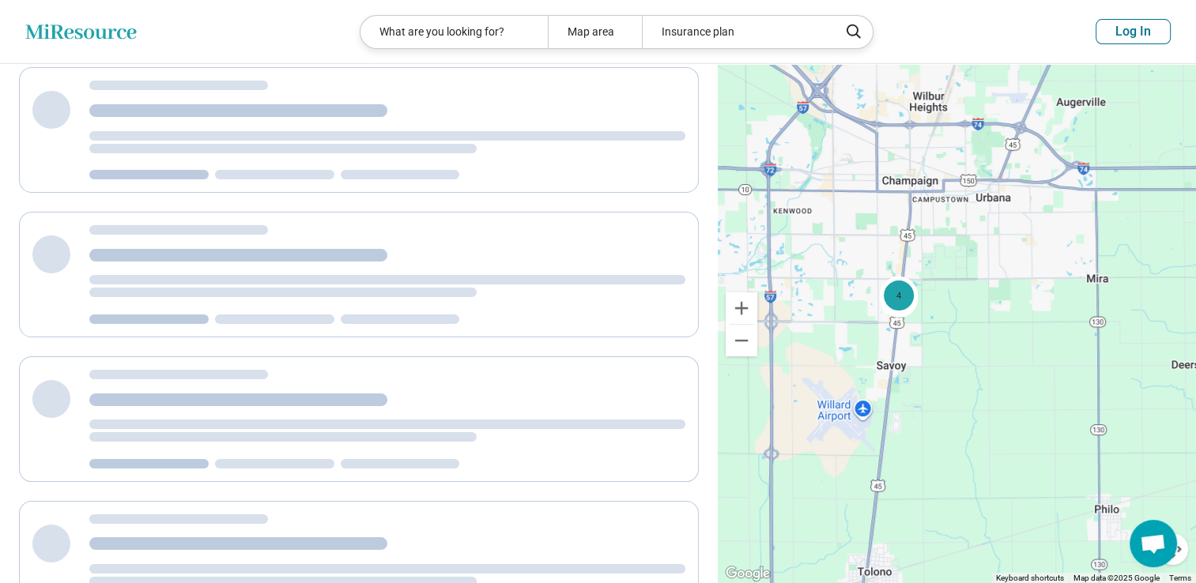
scroll to position [118, 0]
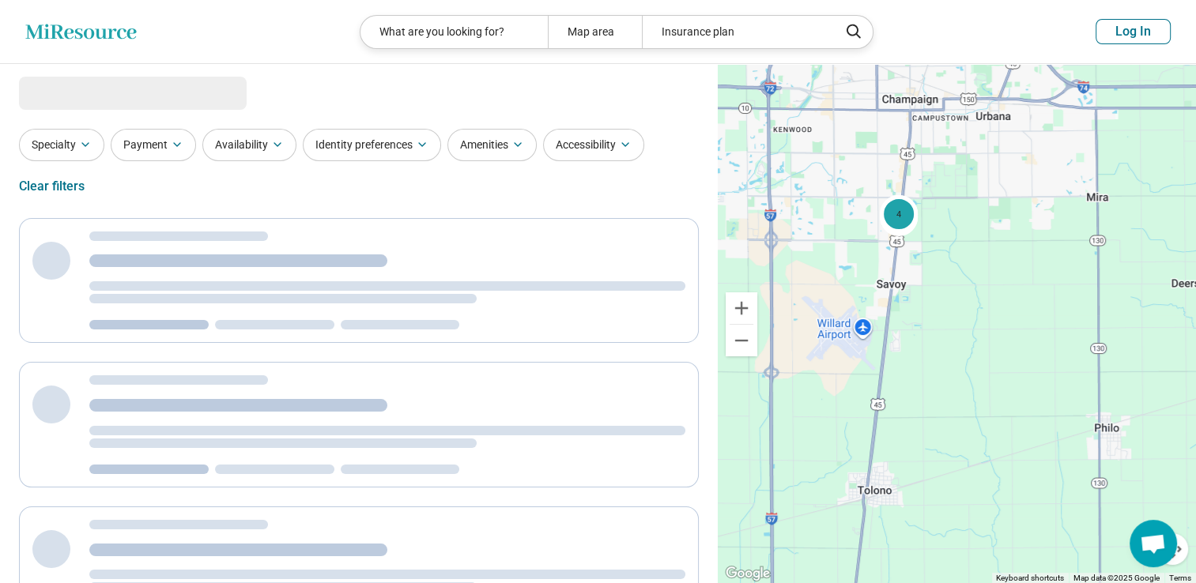
click at [51, 183] on div "Clear filters" at bounding box center [52, 187] width 66 height 38
click at [311, 171] on div "Specialty Payment Availability Identity preferences Amenities Accessibility Cle…" at bounding box center [359, 167] width 680 height 77
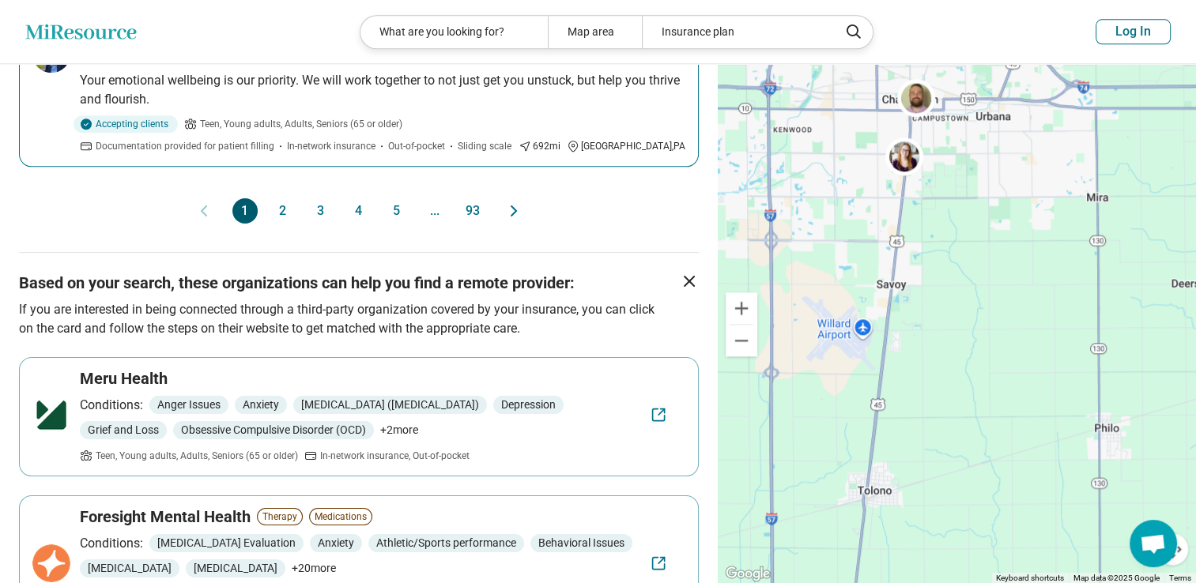
scroll to position [1828, 0]
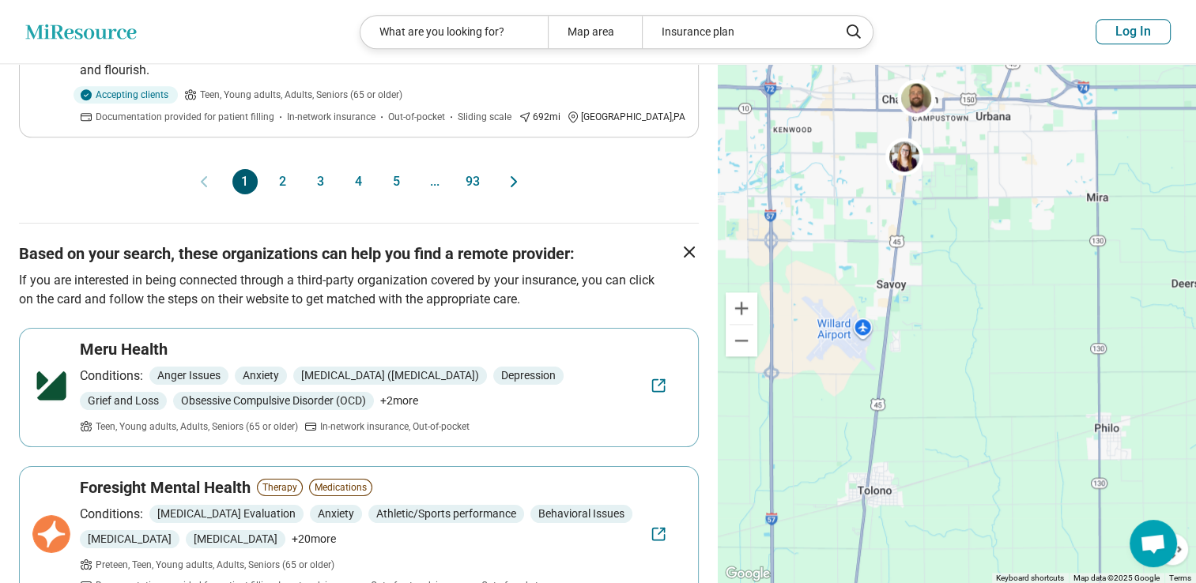
click at [285, 169] on button "2" at bounding box center [282, 181] width 25 height 25
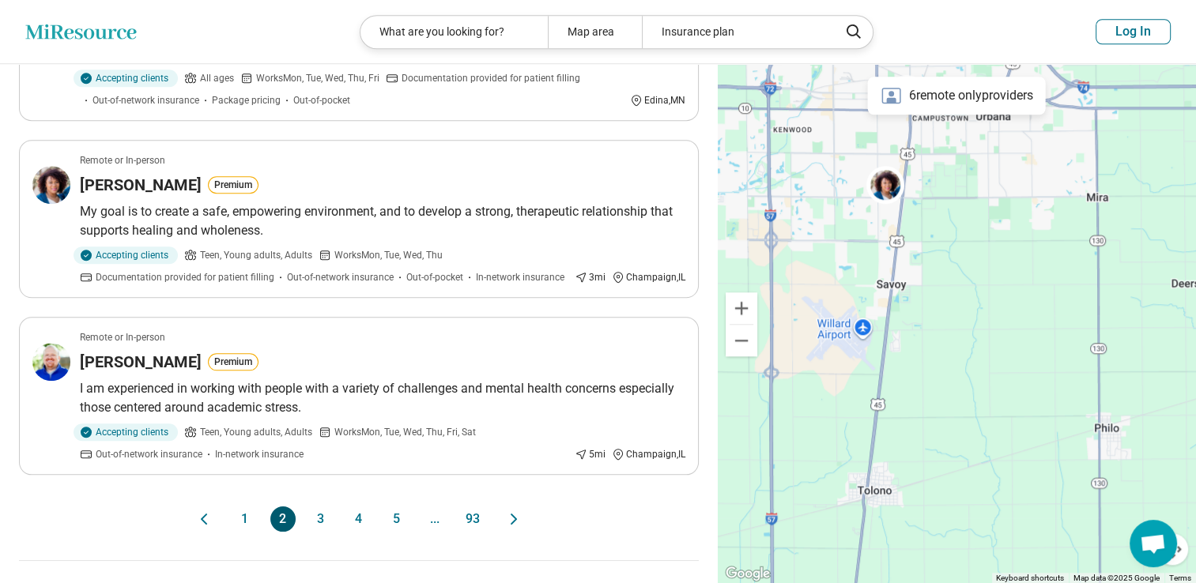
scroll to position [1518, 0]
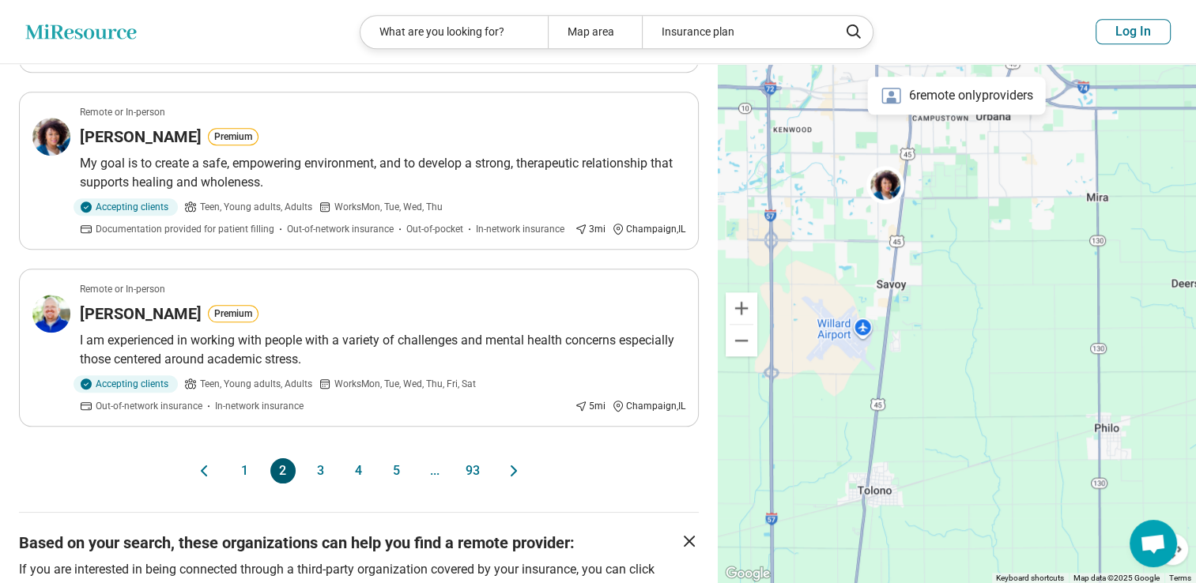
click at [323, 462] on button "3" at bounding box center [320, 470] width 25 height 25
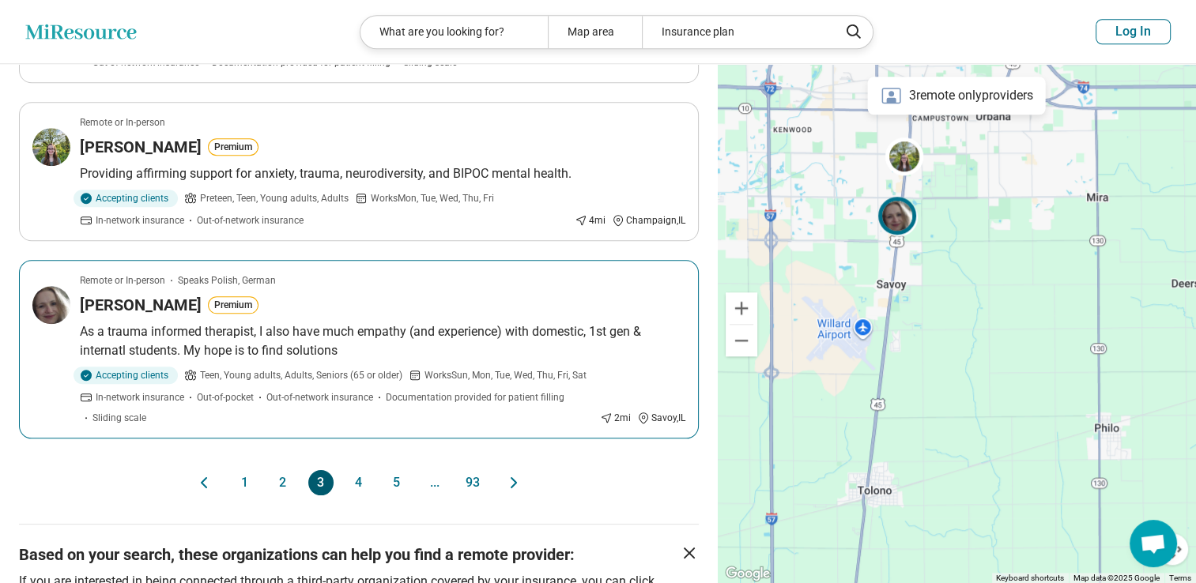
scroll to position [1549, 0]
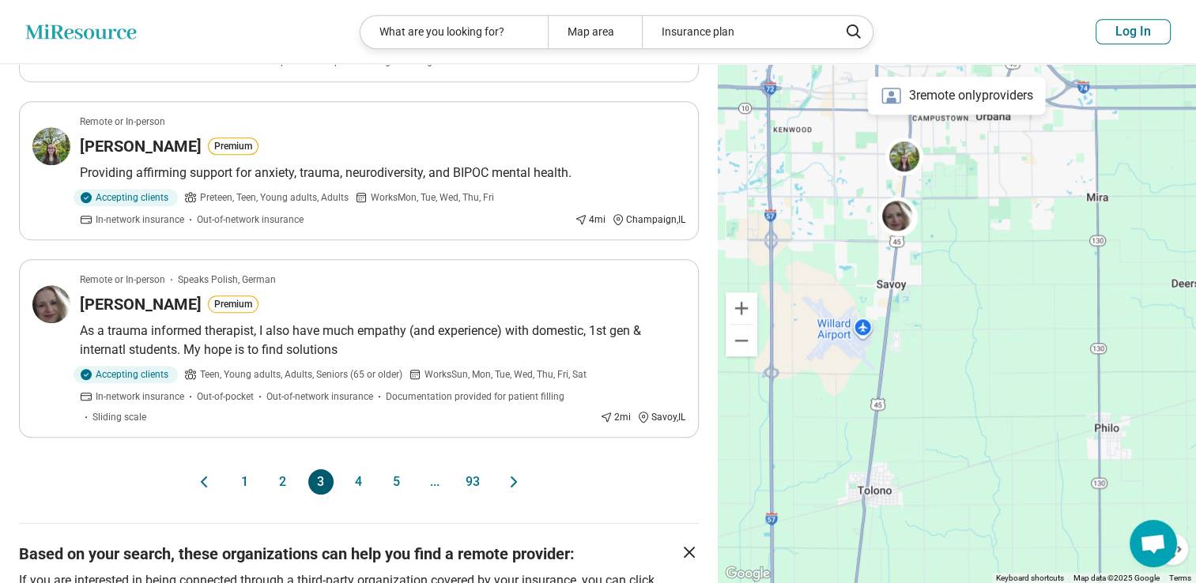
click at [356, 484] on button "4" at bounding box center [358, 482] width 25 height 25
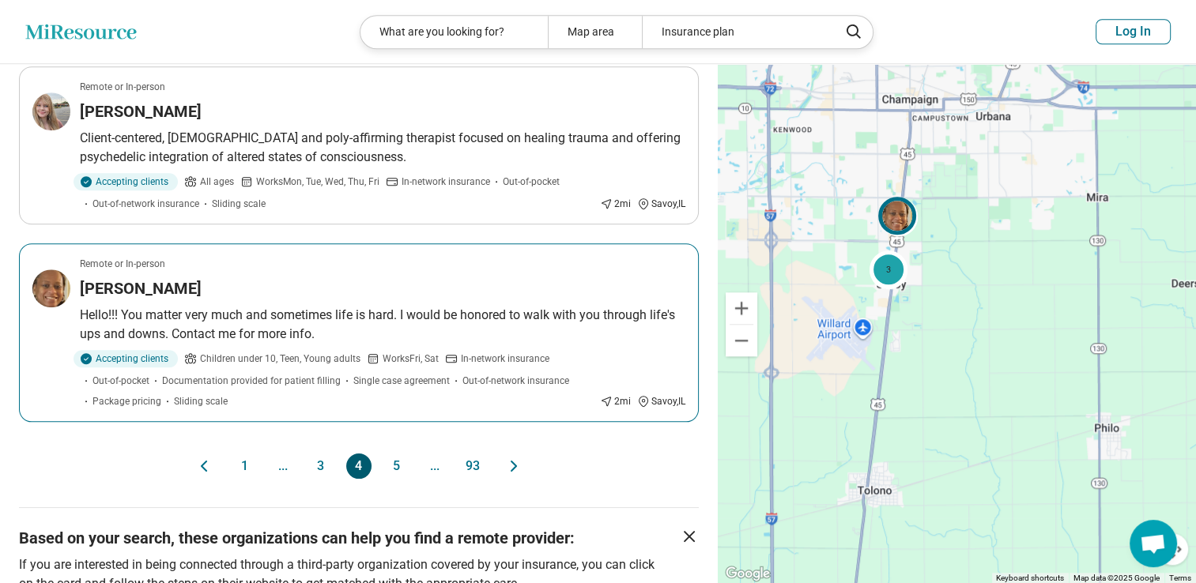
scroll to position [1486, 0]
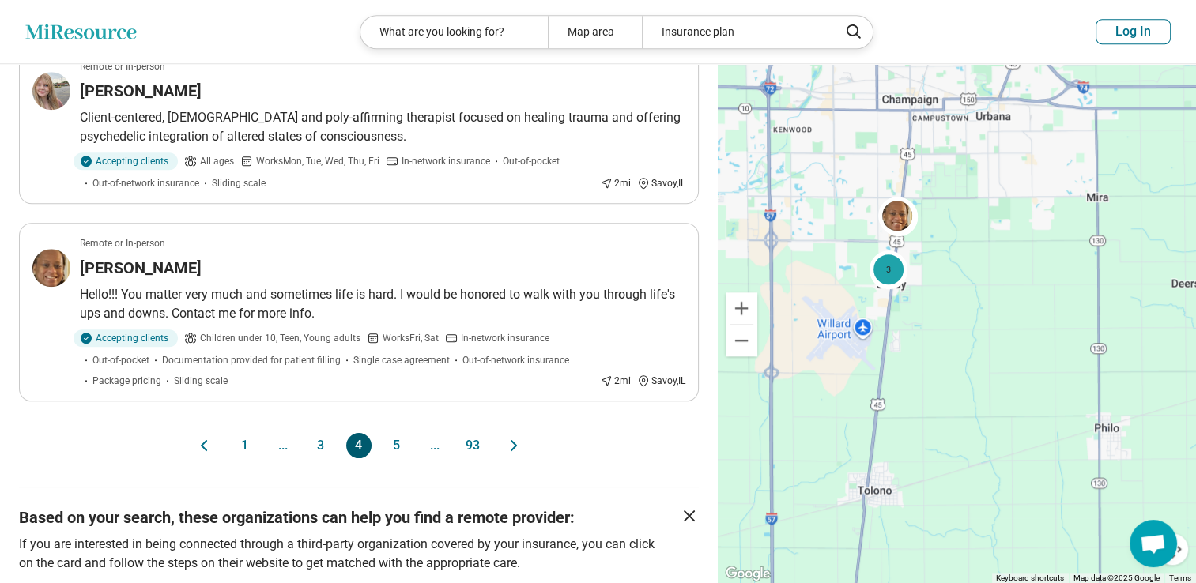
click at [405, 436] on button "5" at bounding box center [396, 445] width 25 height 25
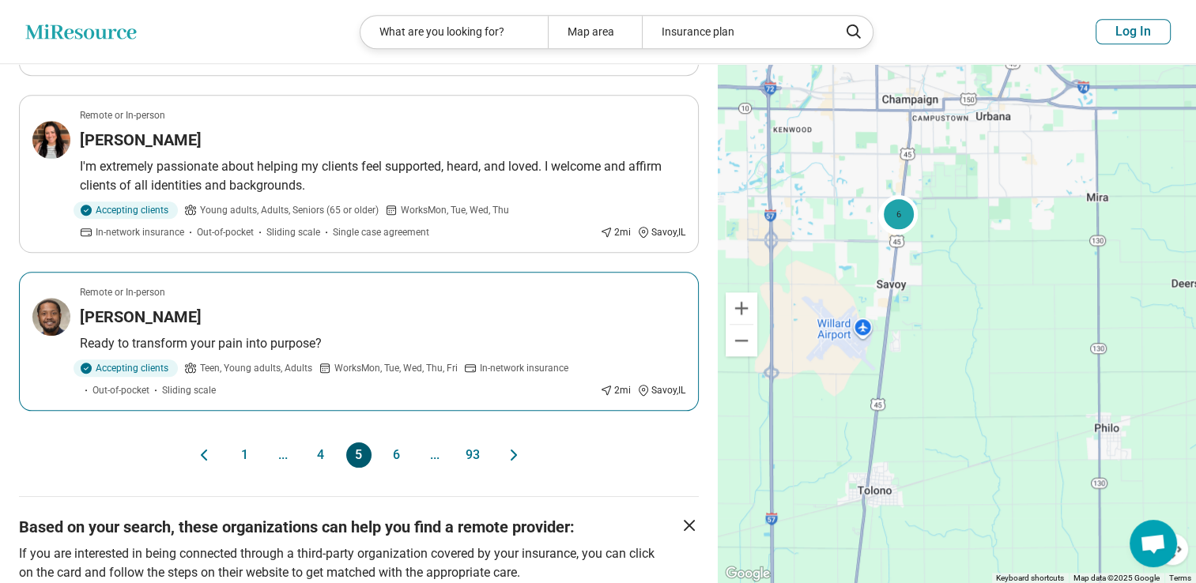
scroll to position [1518, 0]
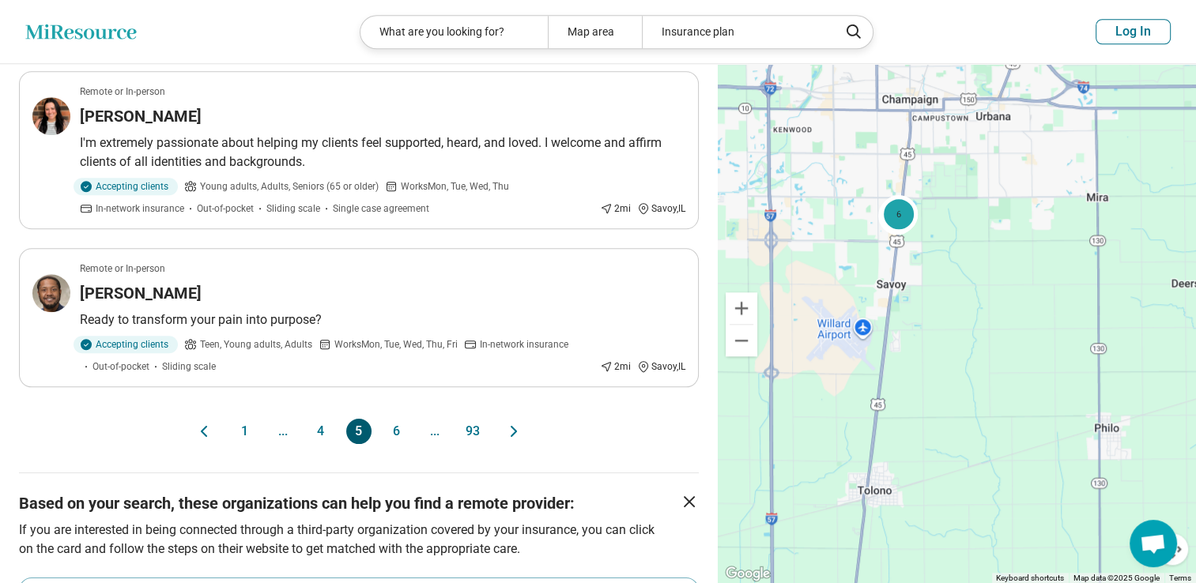
click at [398, 419] on button "6" at bounding box center [396, 431] width 25 height 25
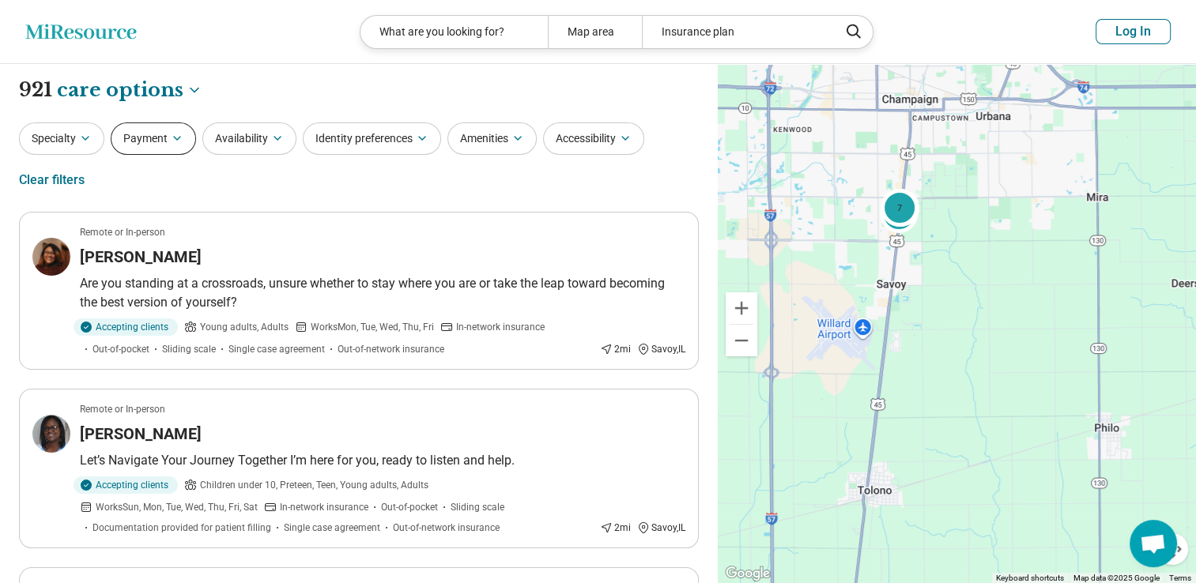
click at [164, 143] on button "Payment" at bounding box center [153, 139] width 85 height 32
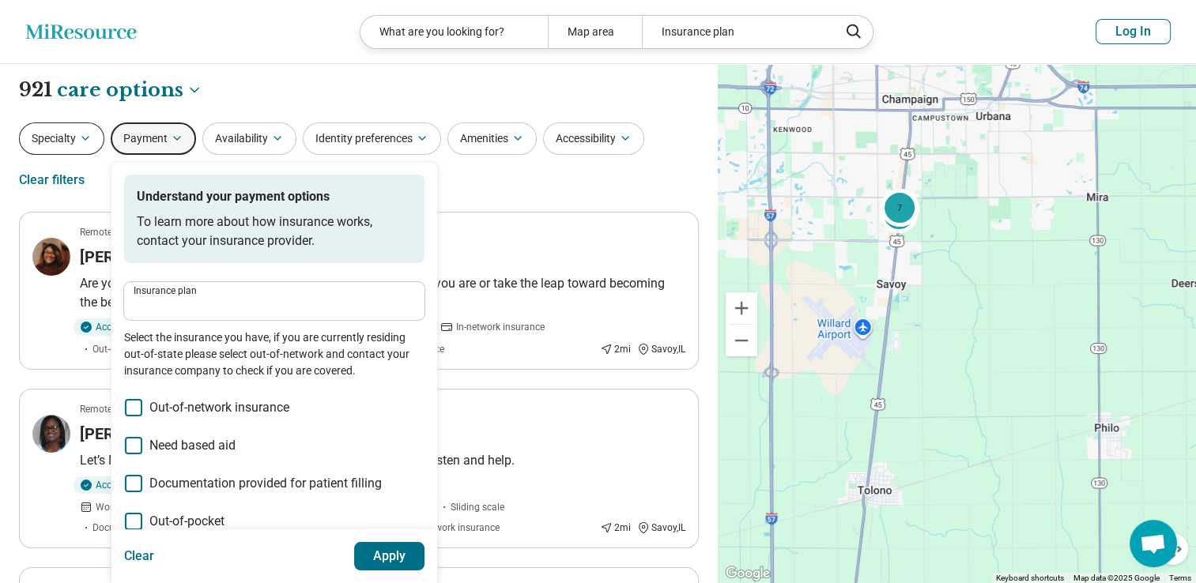
click at [91, 135] on icon "button" at bounding box center [85, 138] width 13 height 13
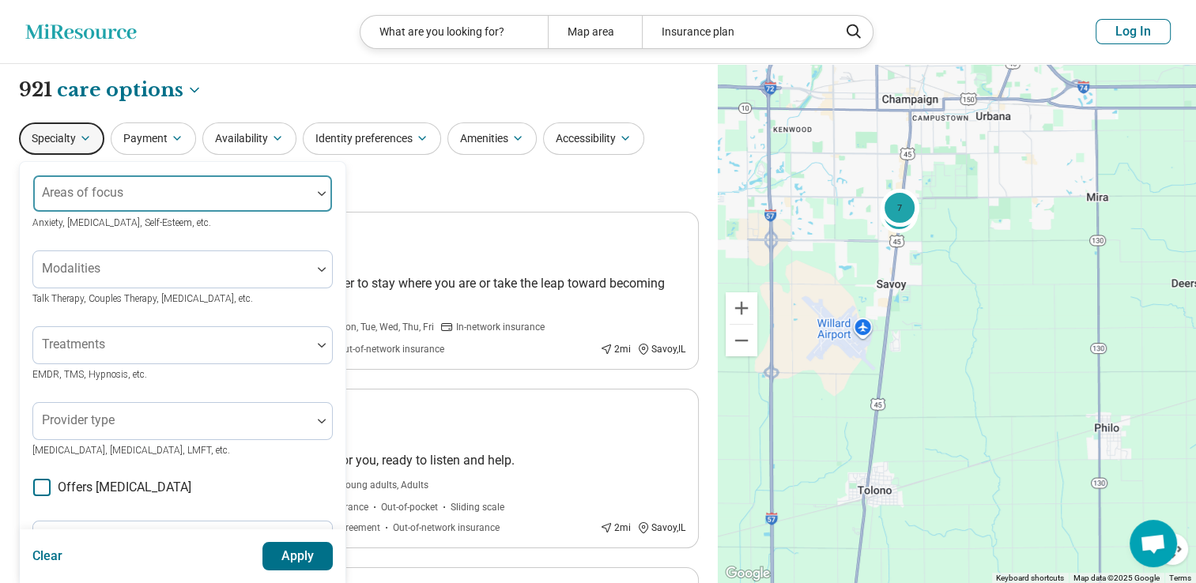
click at [134, 187] on div at bounding box center [172, 193] width 278 height 35
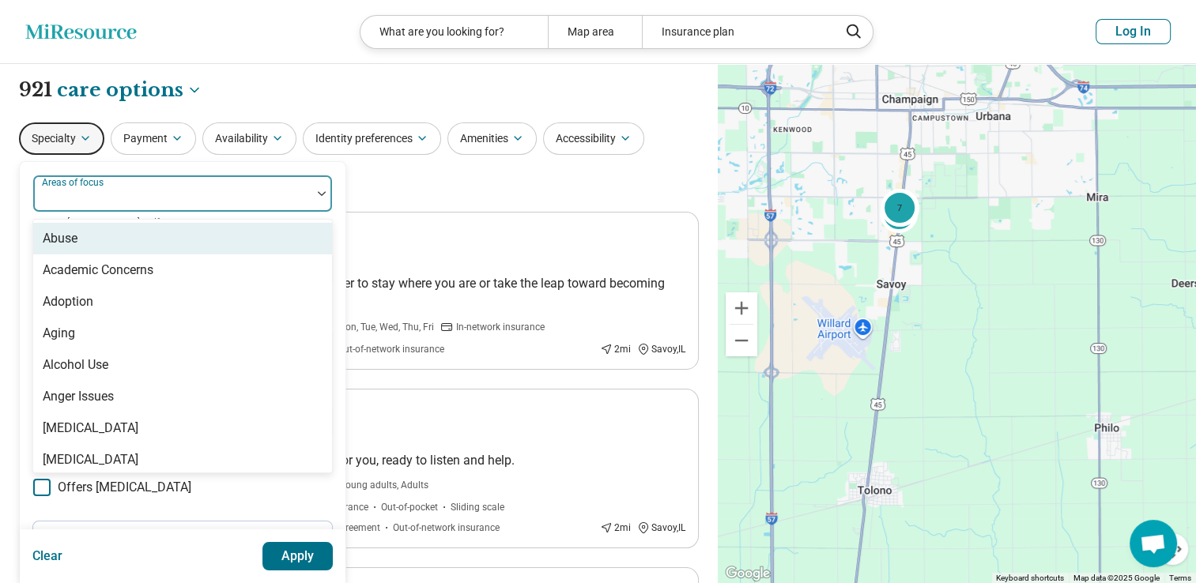
click at [504, 188] on div "Specialty 100 results available. Use Up and Down to choose options, press Enter…" at bounding box center [359, 161] width 680 height 77
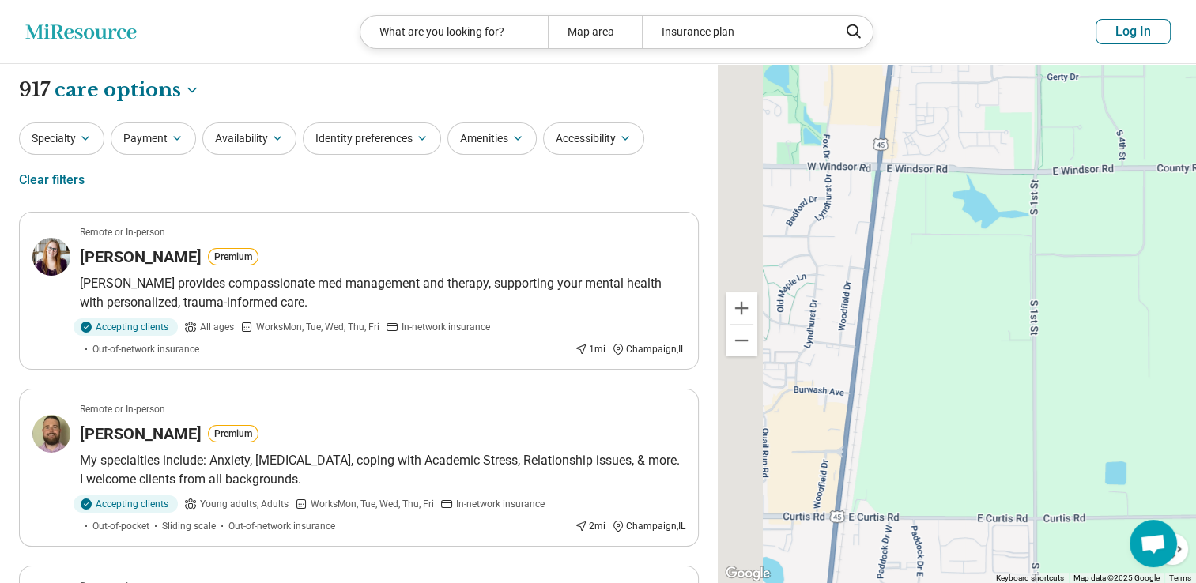
drag, startPoint x: 806, startPoint y: 285, endPoint x: 934, endPoint y: 296, distance: 127.7
click at [934, 296] on div "2 2" at bounding box center [957, 324] width 478 height 520
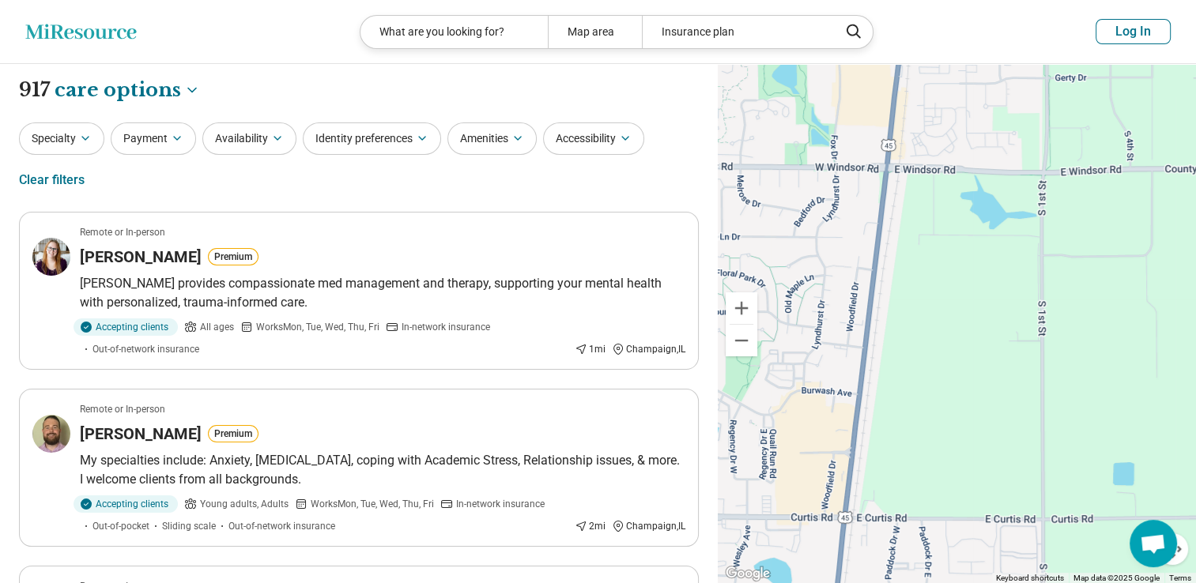
click at [871, 281] on div "2 2" at bounding box center [957, 324] width 478 height 520
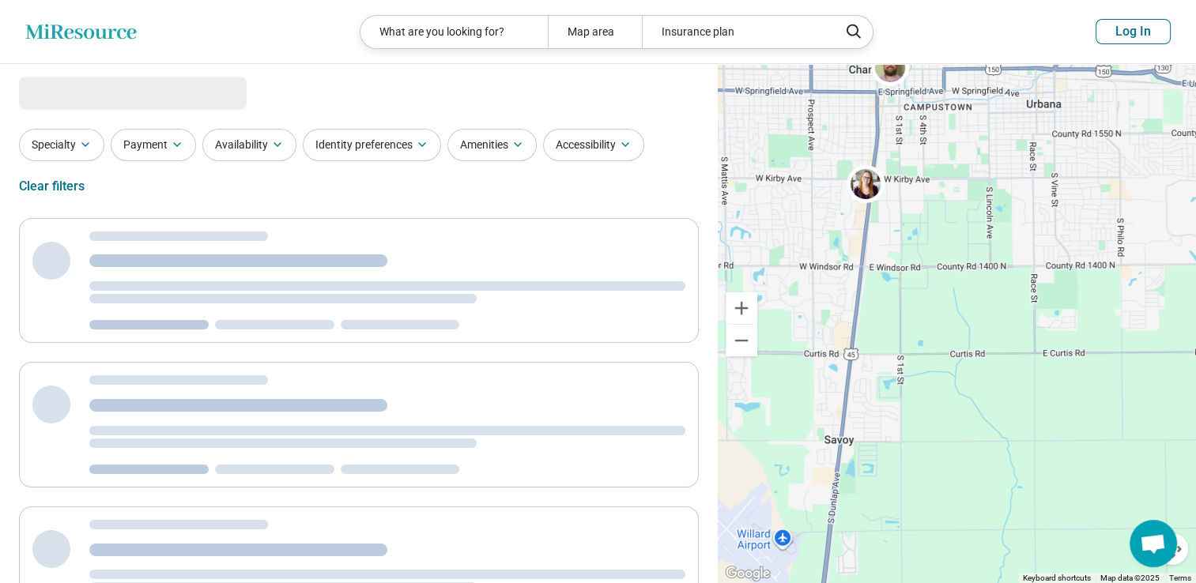
drag, startPoint x: 904, startPoint y: 261, endPoint x: 983, endPoint y: 339, distance: 111.2
click at [983, 339] on div "2 2" at bounding box center [957, 324] width 478 height 520
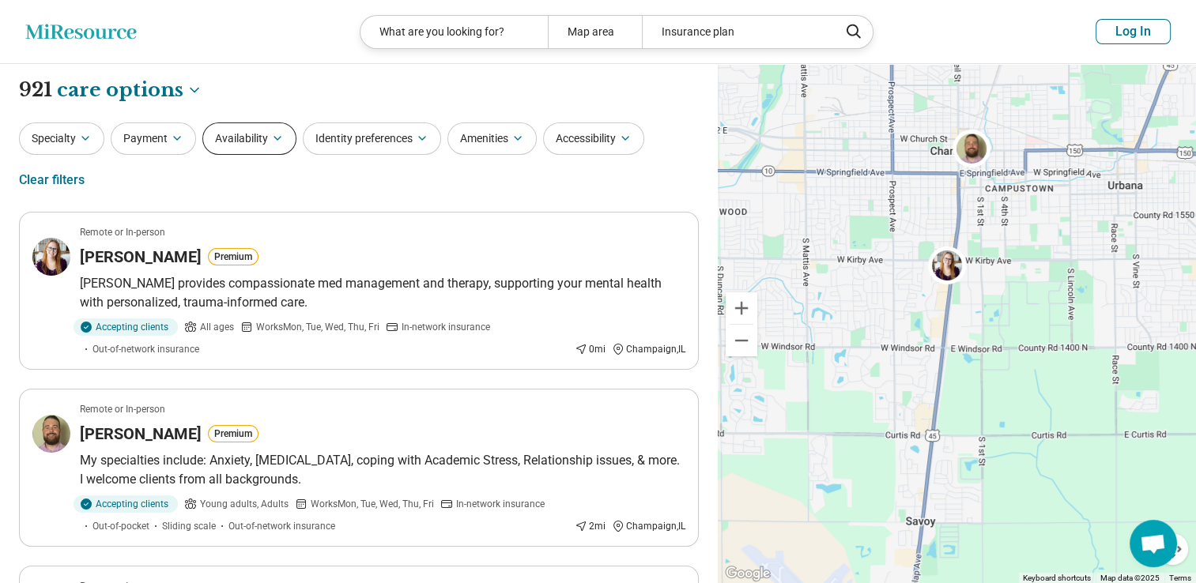
click at [266, 131] on button "Availability" at bounding box center [249, 139] width 94 height 32
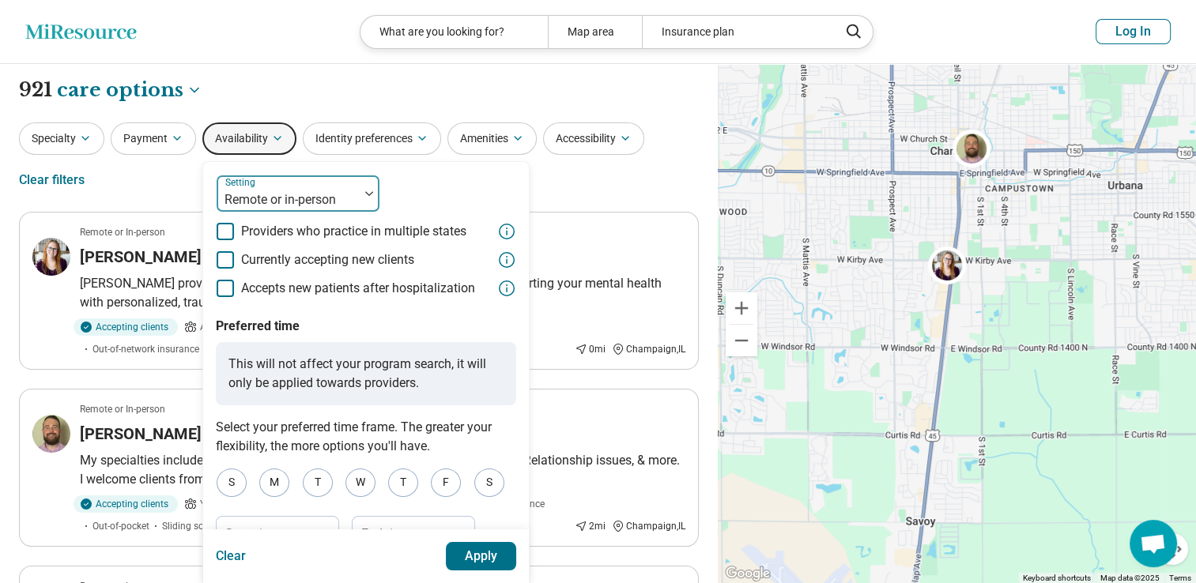
click at [322, 198] on div at bounding box center [288, 200] width 130 height 22
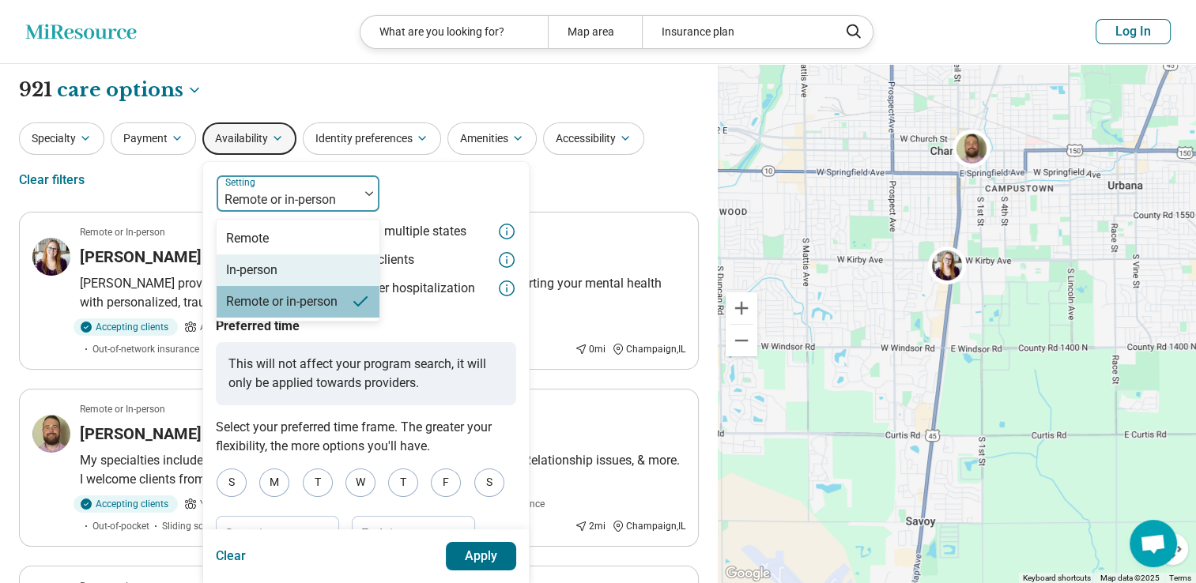
click at [278, 273] on div "In-person" at bounding box center [298, 271] width 163 height 32
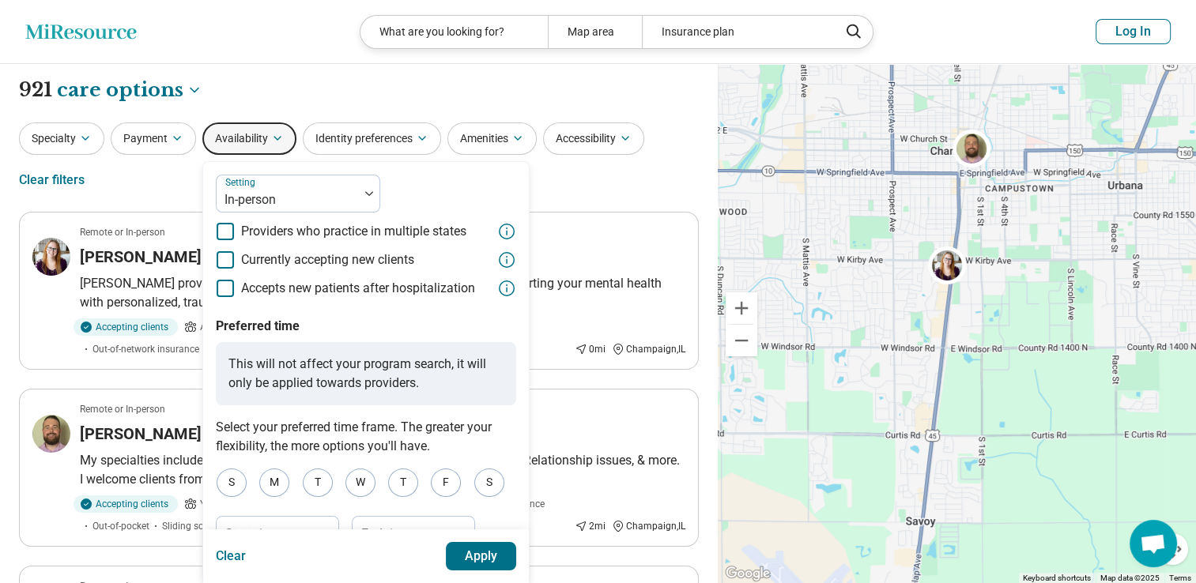
click at [405, 195] on div "Setting In-person Providers who practice in multiple states Currently accepting…" at bounding box center [366, 236] width 300 height 123
click at [227, 261] on icon at bounding box center [225, 259] width 17 height 17
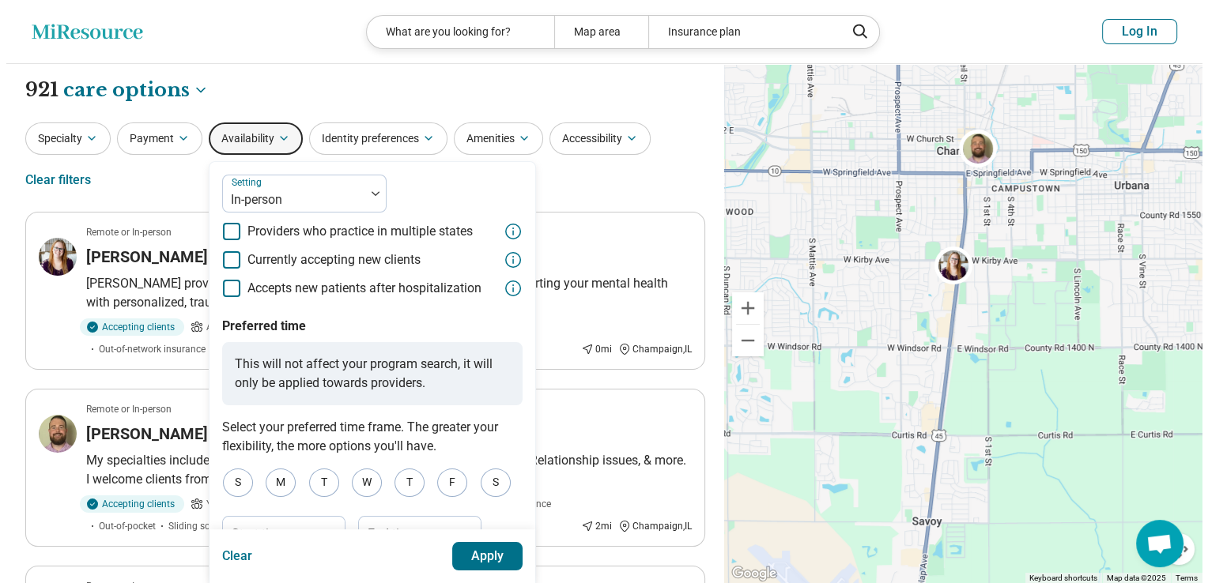
scroll to position [8, 0]
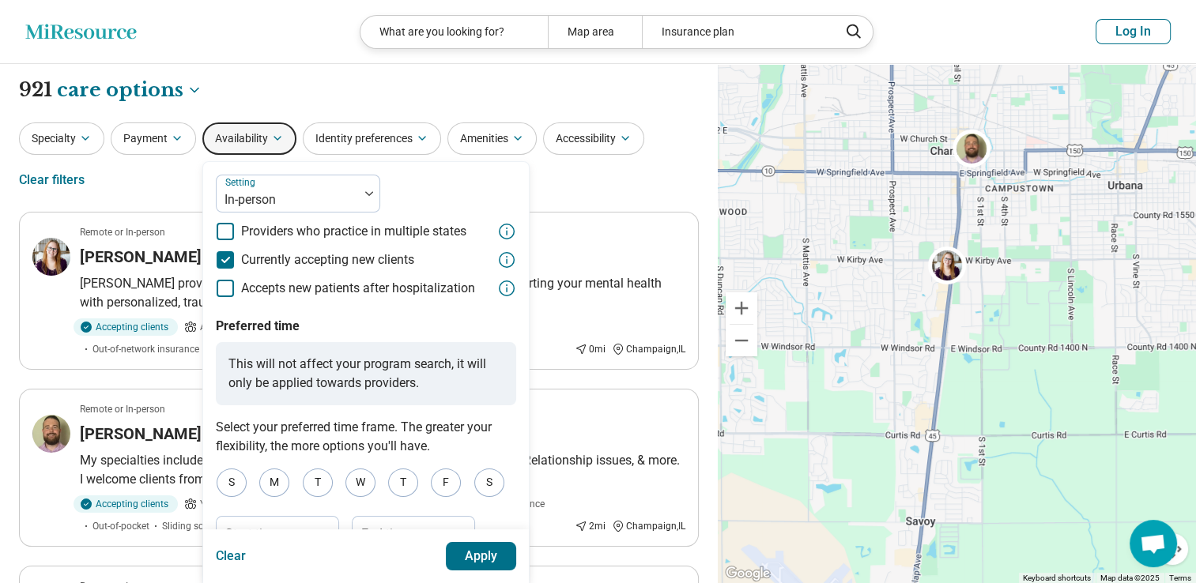
click at [473, 579] on div "Clear Apply" at bounding box center [366, 557] width 326 height 54
click at [492, 553] on button "Apply" at bounding box center [481, 556] width 71 height 28
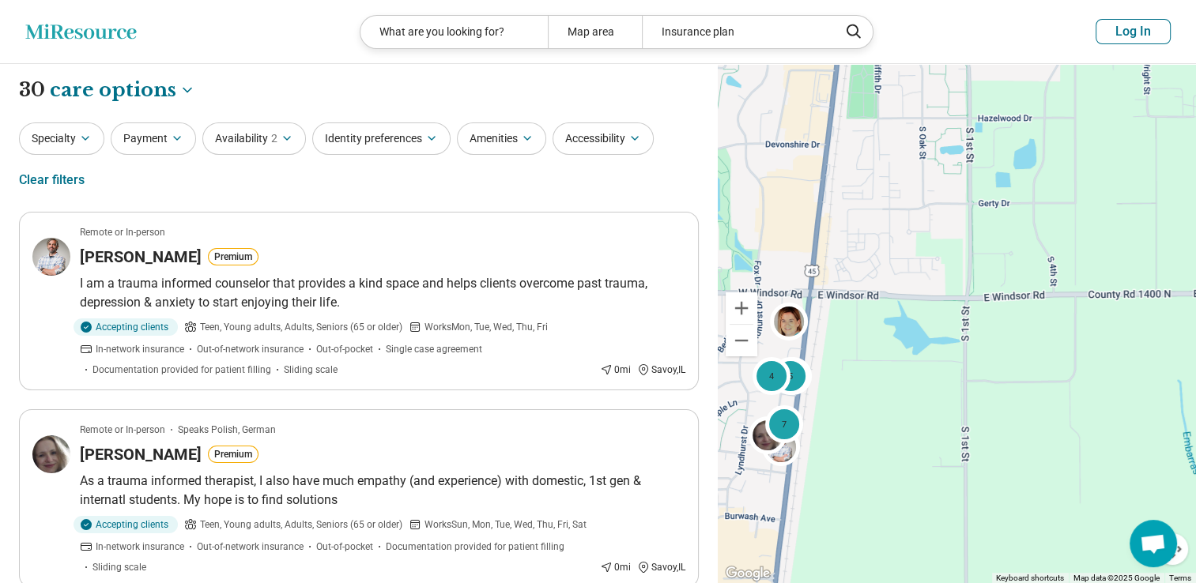
drag, startPoint x: 903, startPoint y: 372, endPoint x: 986, endPoint y: 327, distance: 94.4
click at [986, 327] on div "5 4 7" at bounding box center [957, 324] width 478 height 520
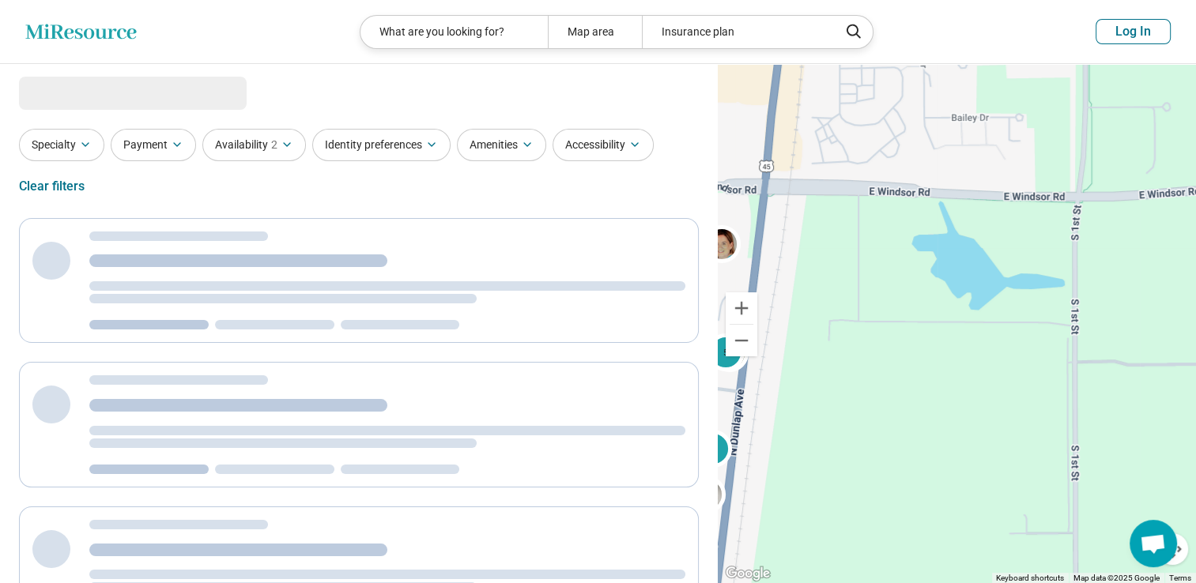
select select "***"
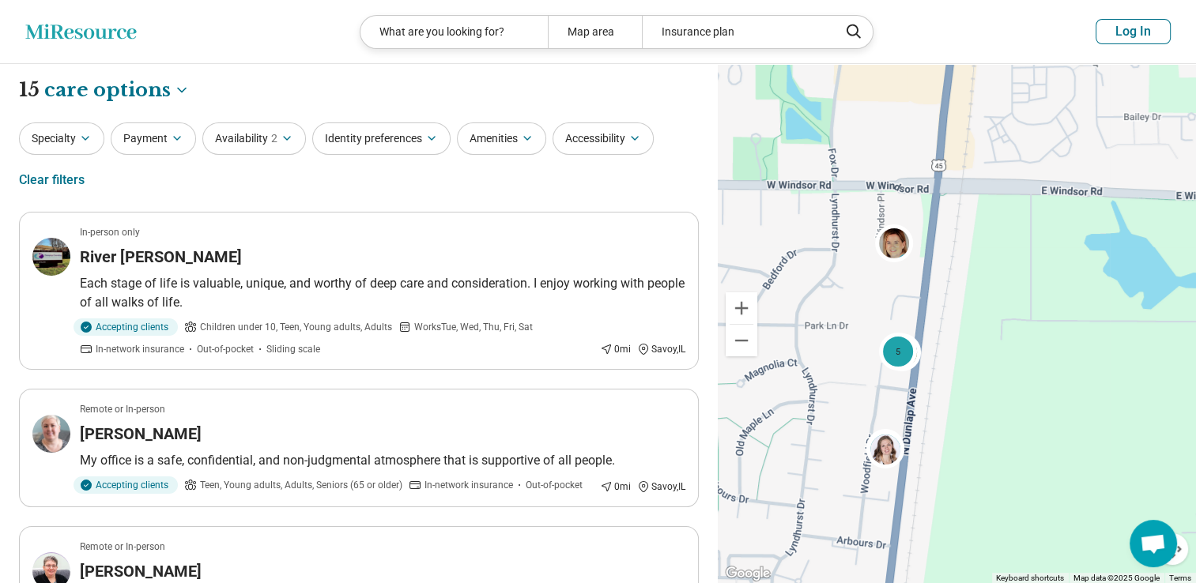
drag, startPoint x: 860, startPoint y: 351, endPoint x: 1047, endPoint y: 351, distance: 186.5
click at [1047, 351] on div "5 7" at bounding box center [957, 324] width 478 height 520
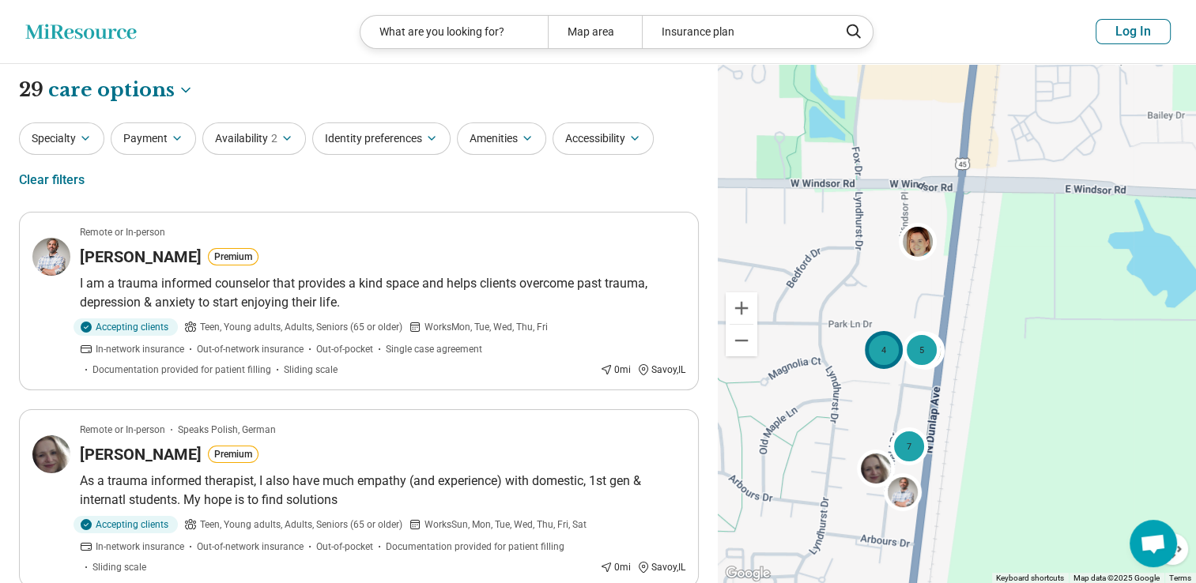
click at [881, 359] on div "4" at bounding box center [885, 350] width 38 height 38
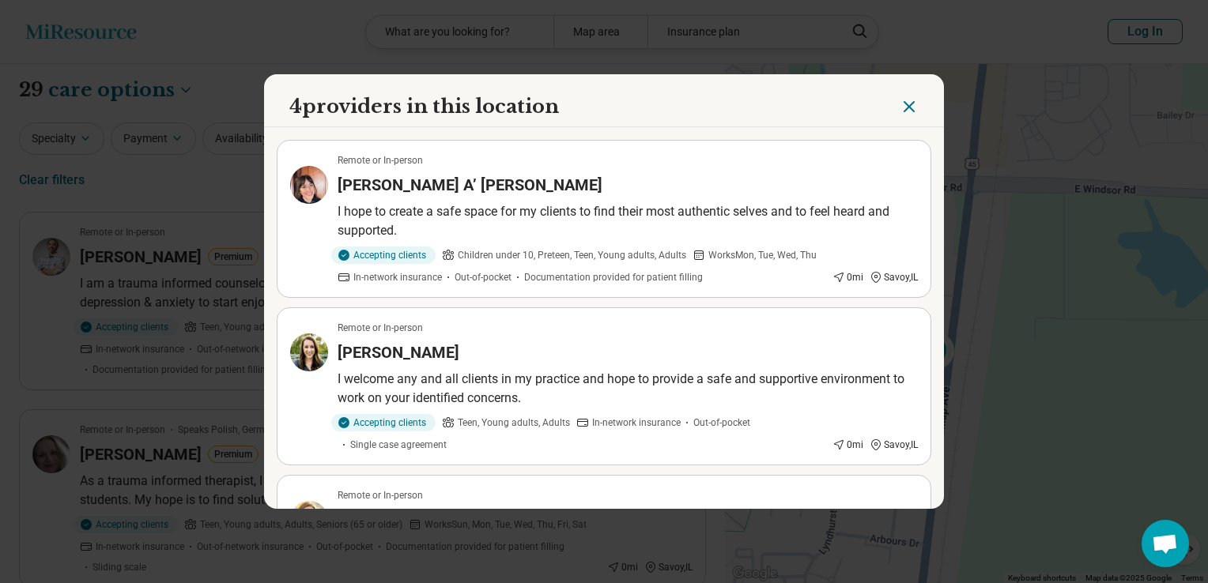
click at [907, 104] on icon "Close" at bounding box center [909, 106] width 19 height 19
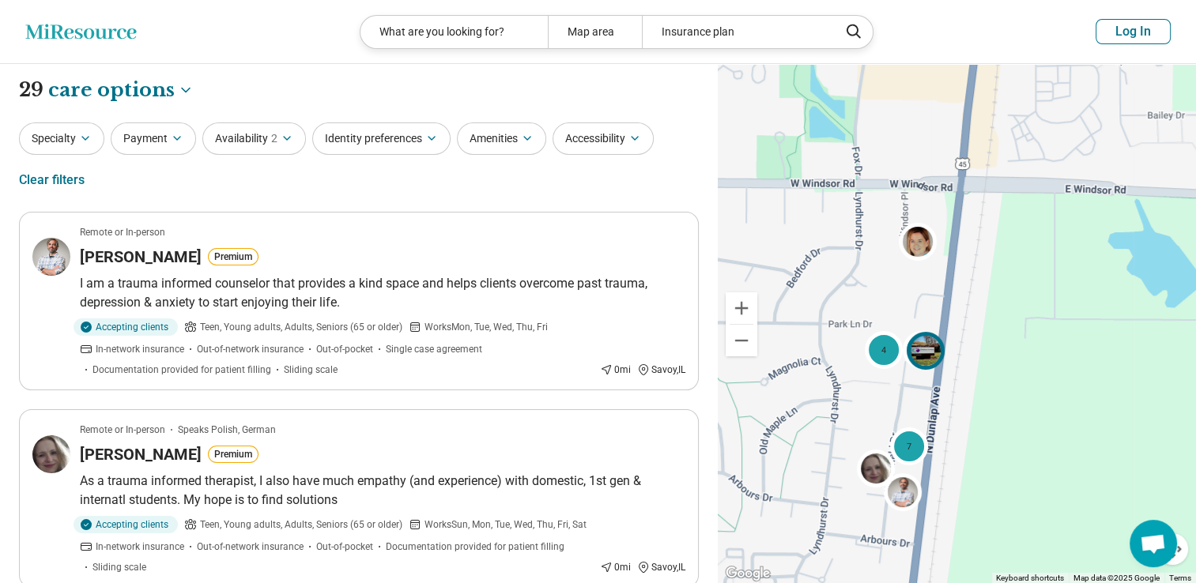
click at [941, 349] on img at bounding box center [926, 351] width 38 height 38
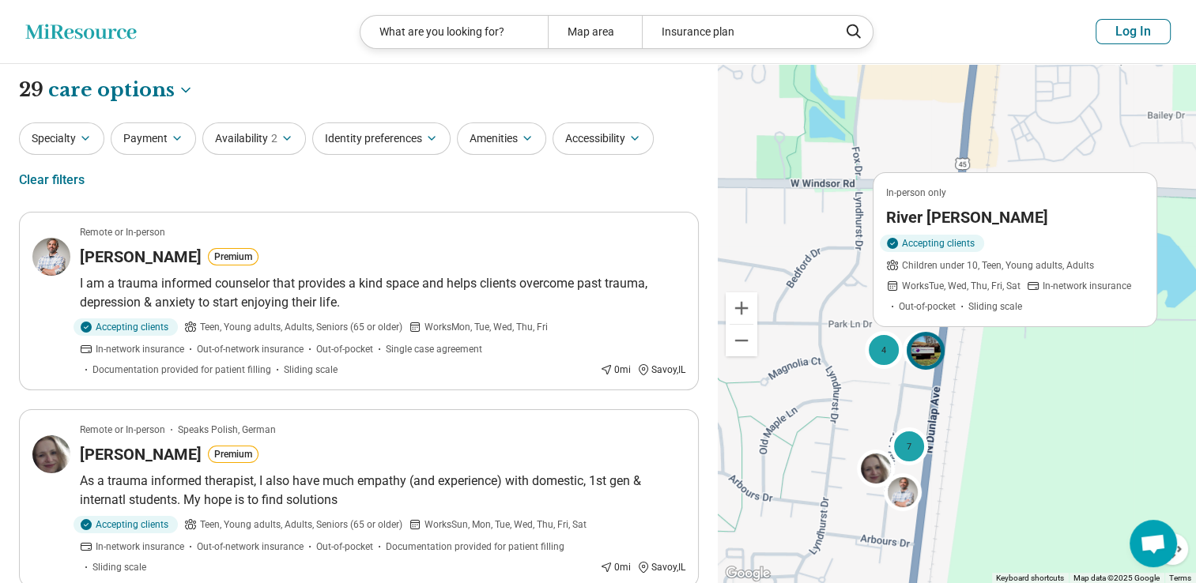
click at [831, 213] on div "In-person only River O'Leary Accepting clients Children under 10, Teen, Young a…" at bounding box center [957, 324] width 478 height 520
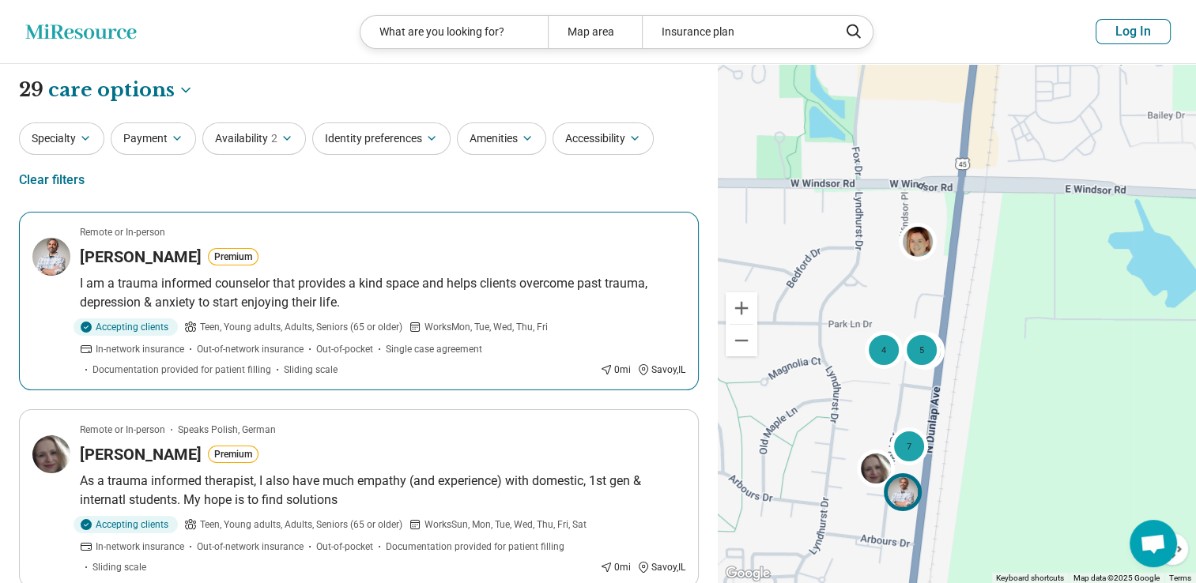
click at [907, 495] on img at bounding box center [904, 492] width 38 height 38
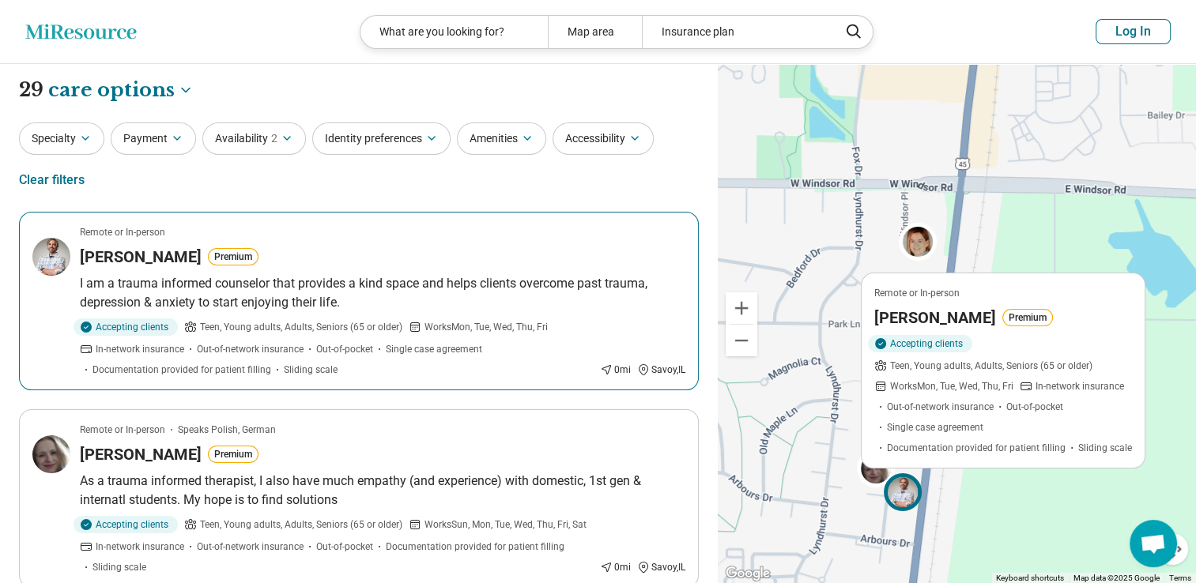
click at [937, 321] on h3 "Anthony Nichols" at bounding box center [935, 318] width 122 height 22
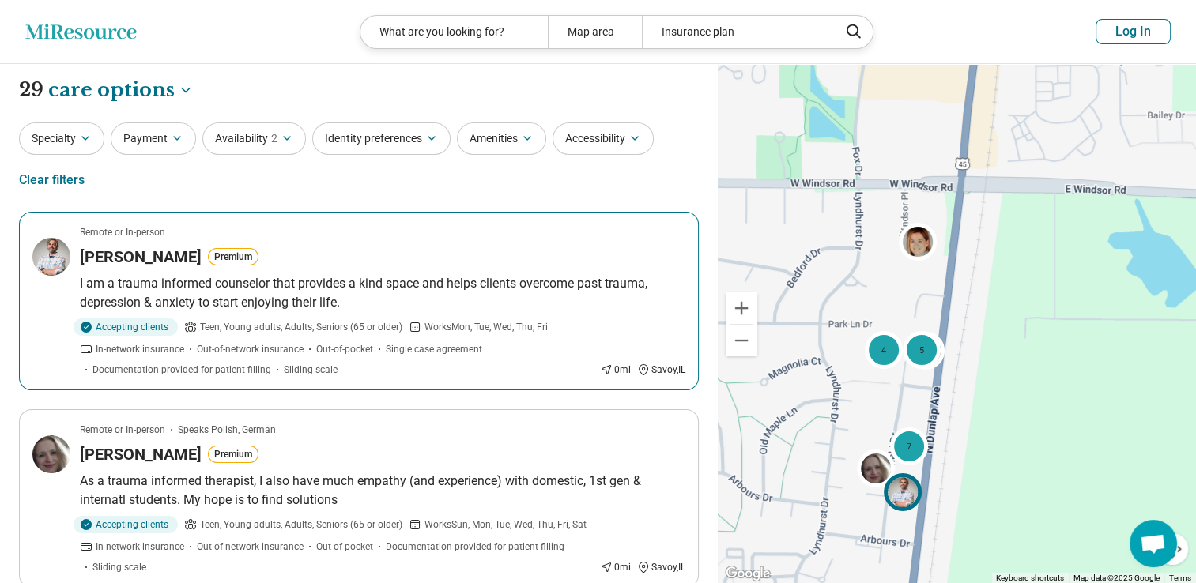
click at [281, 289] on p "I am a trauma informed counselor that provides a kind space and helps clients o…" at bounding box center [382, 293] width 605 height 38
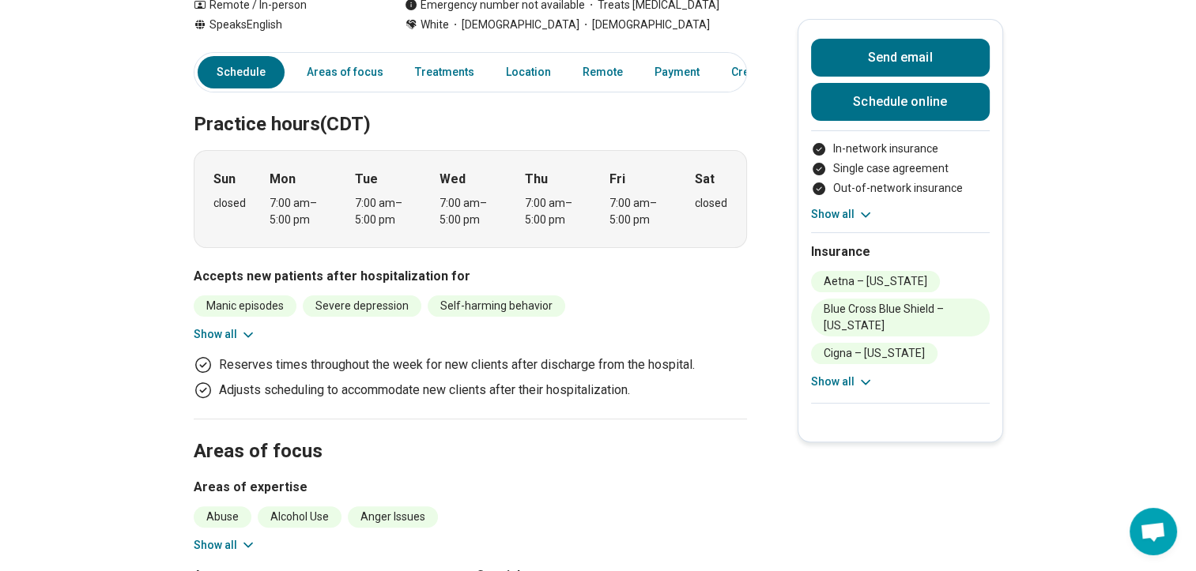
scroll to position [379, 0]
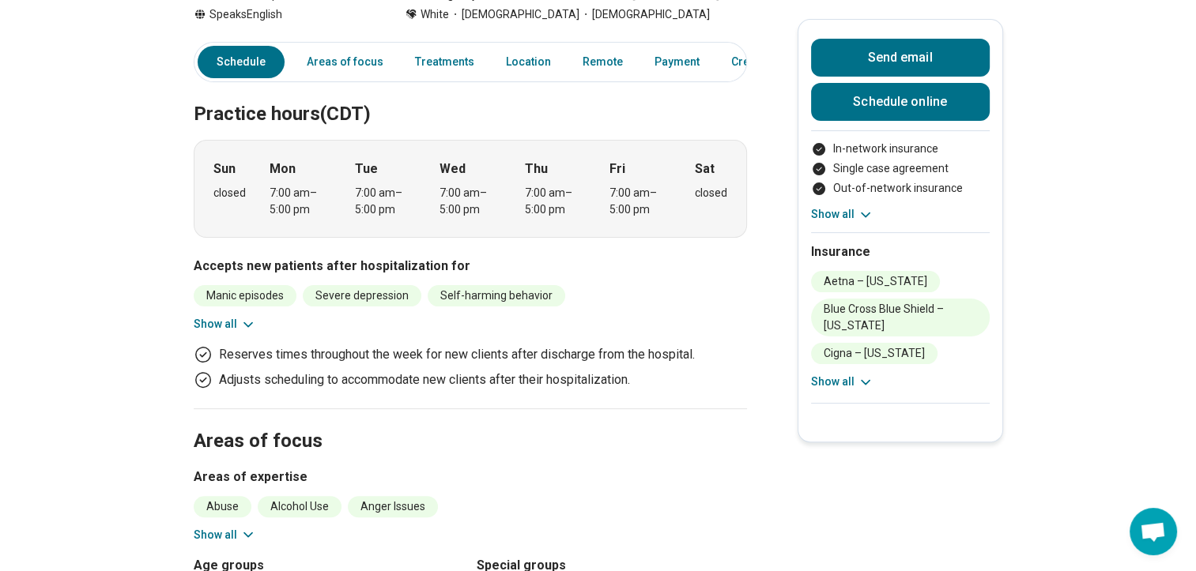
click at [229, 316] on button "Show all" at bounding box center [225, 324] width 62 height 17
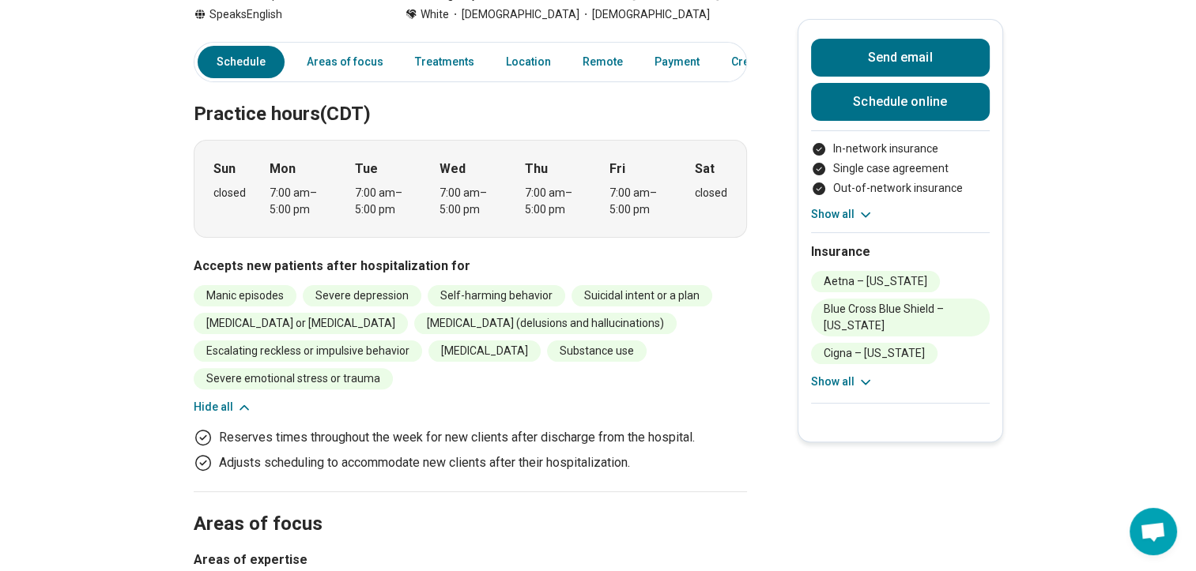
click at [471, 304] on ul "Manic episodes Severe depression Self-harming behavior Suicidal intent or a pla…" at bounding box center [470, 337] width 553 height 104
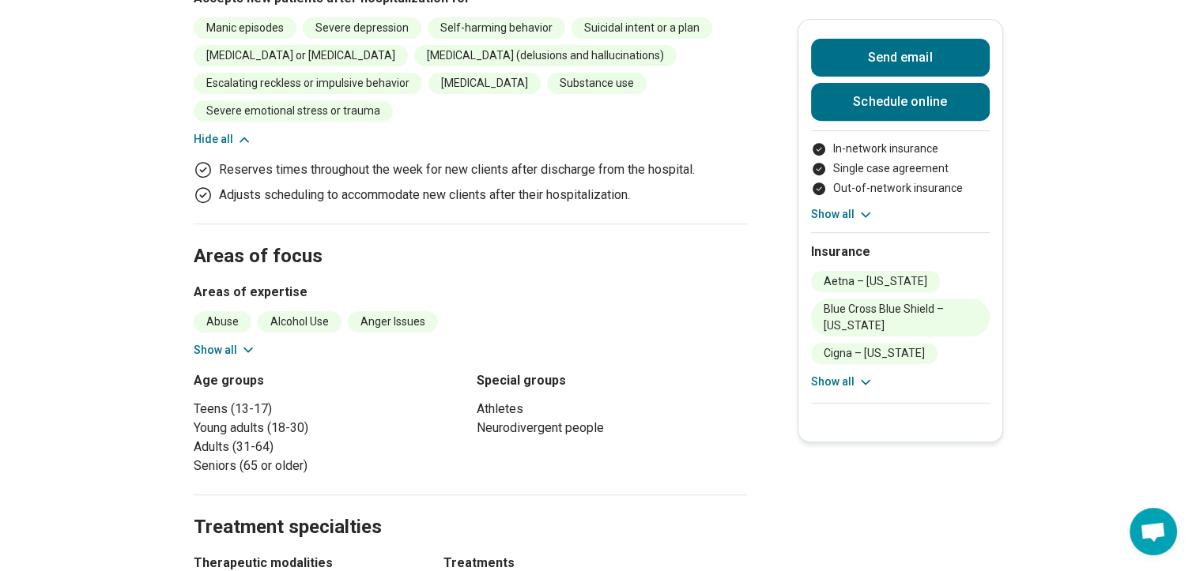
scroll to position [696, 0]
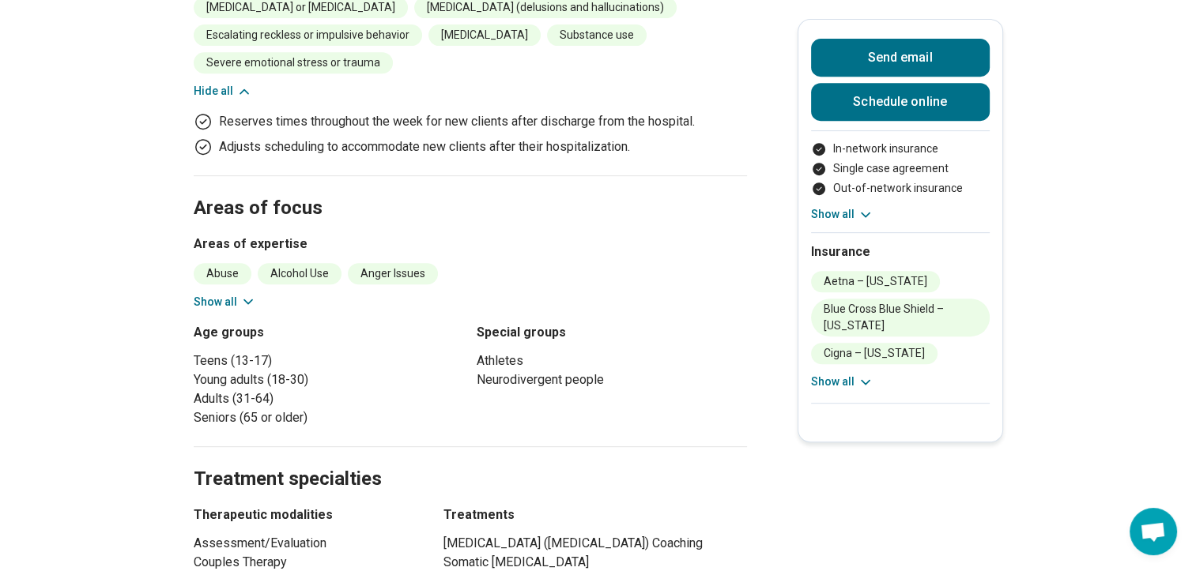
click at [220, 294] on button "Show all" at bounding box center [225, 302] width 62 height 17
